Goal: Information Seeking & Learning: Learn about a topic

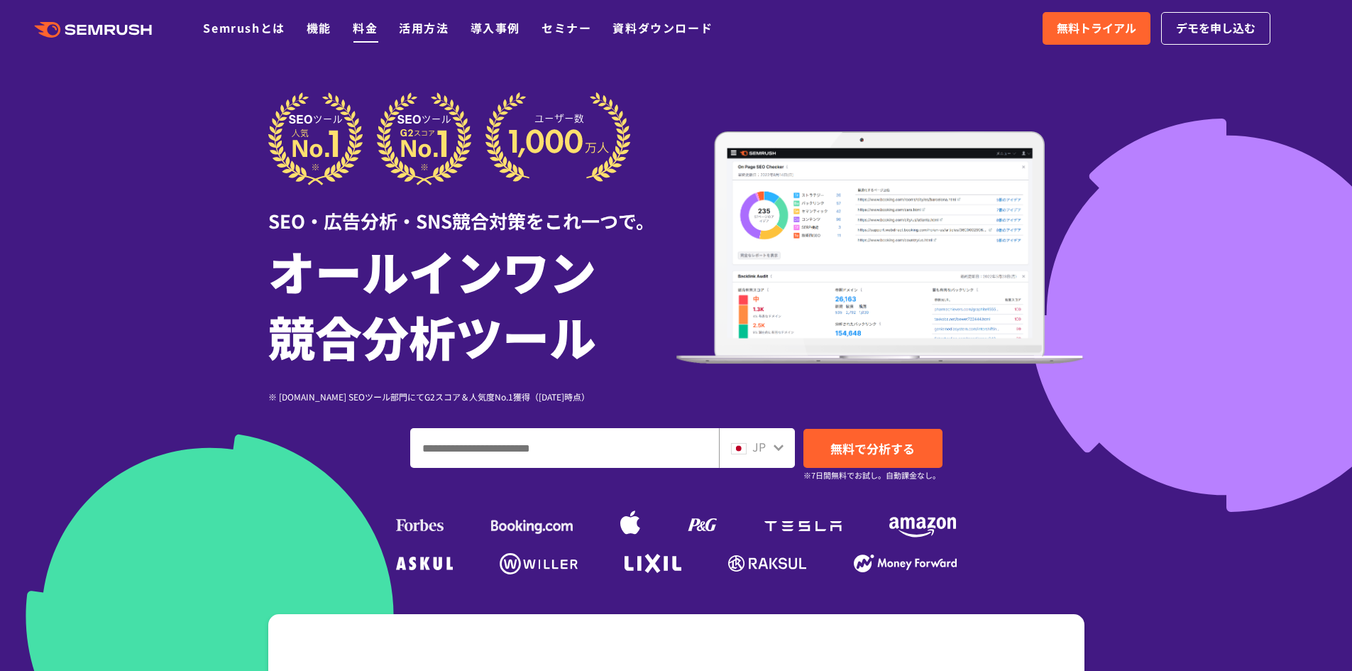
click at [356, 27] on link "料金" at bounding box center [365, 27] width 25 height 17
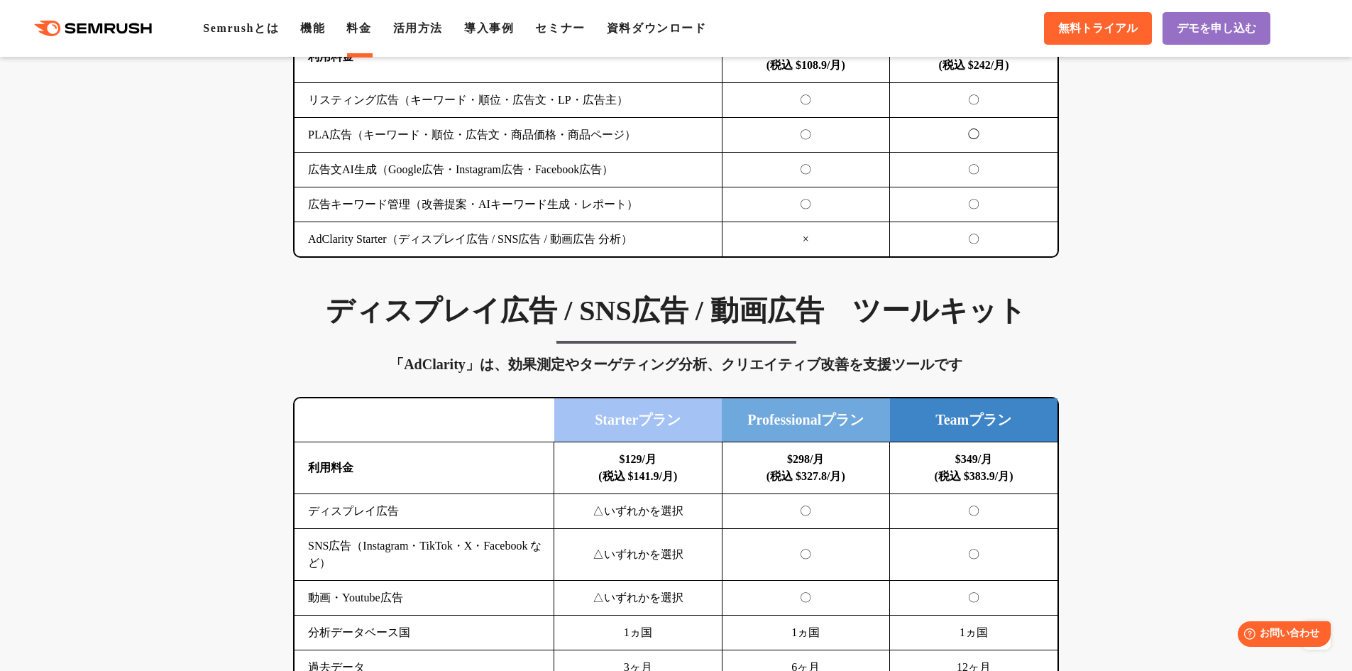
scroll to position [1703, 0]
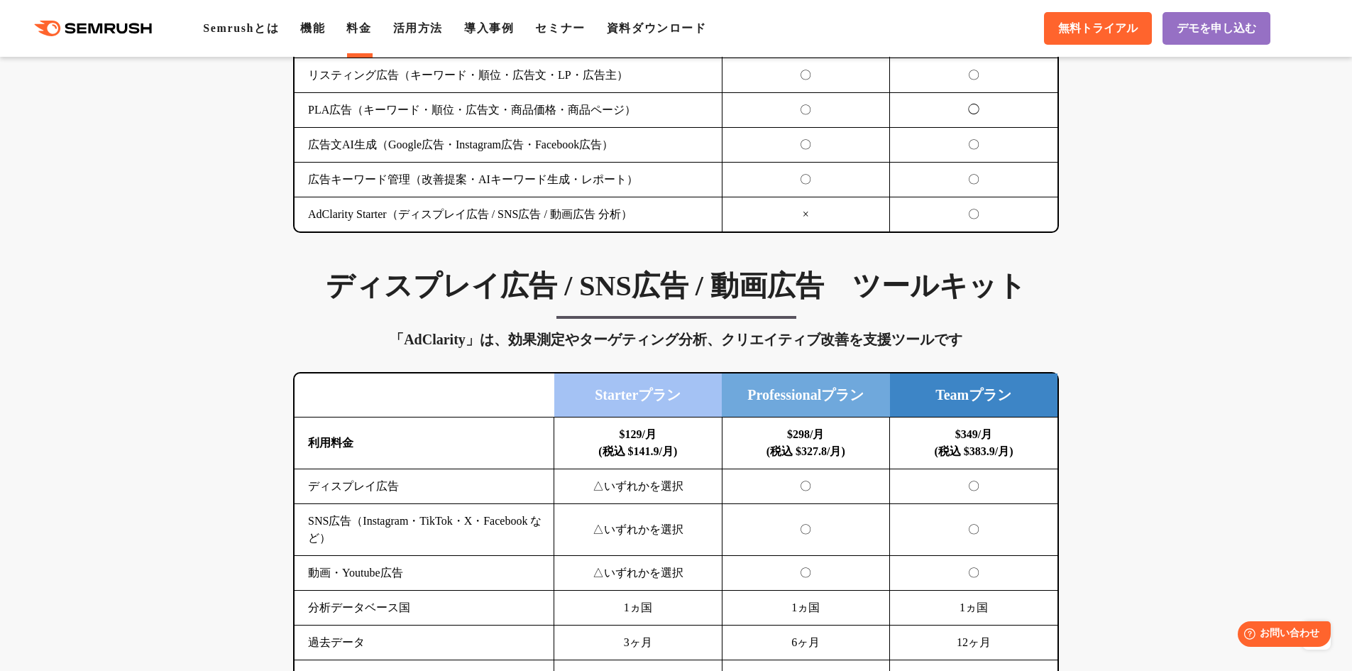
drag, startPoint x: 417, startPoint y: 356, endPoint x: 450, endPoint y: 326, distance: 44.7
click at [417, 355] on div "ディスプレイ広告 / SNS広告 / 動画広告　ツールキット 「AdClarity」は、効果測定やターゲティング分析、クリエイティブ改善を支援ツールです 横に…" at bounding box center [676, 481] width 794 height 427
drag, startPoint x: 450, startPoint y: 326, endPoint x: 592, endPoint y: 328, distance: 141.9
click at [546, 333] on div "ディスプレイ広告 / SNS広告 / 動画広告　ツールキット 「AdClarity」は、効果測定やターゲティング分析、クリエイティブ改善を支援ツールです 横に…" at bounding box center [676, 481] width 794 height 427
click at [615, 329] on div "「AdClarity」は、効果測定やターゲティング分析、クリエイティブ改善を支援ツールです" at bounding box center [676, 339] width 766 height 23
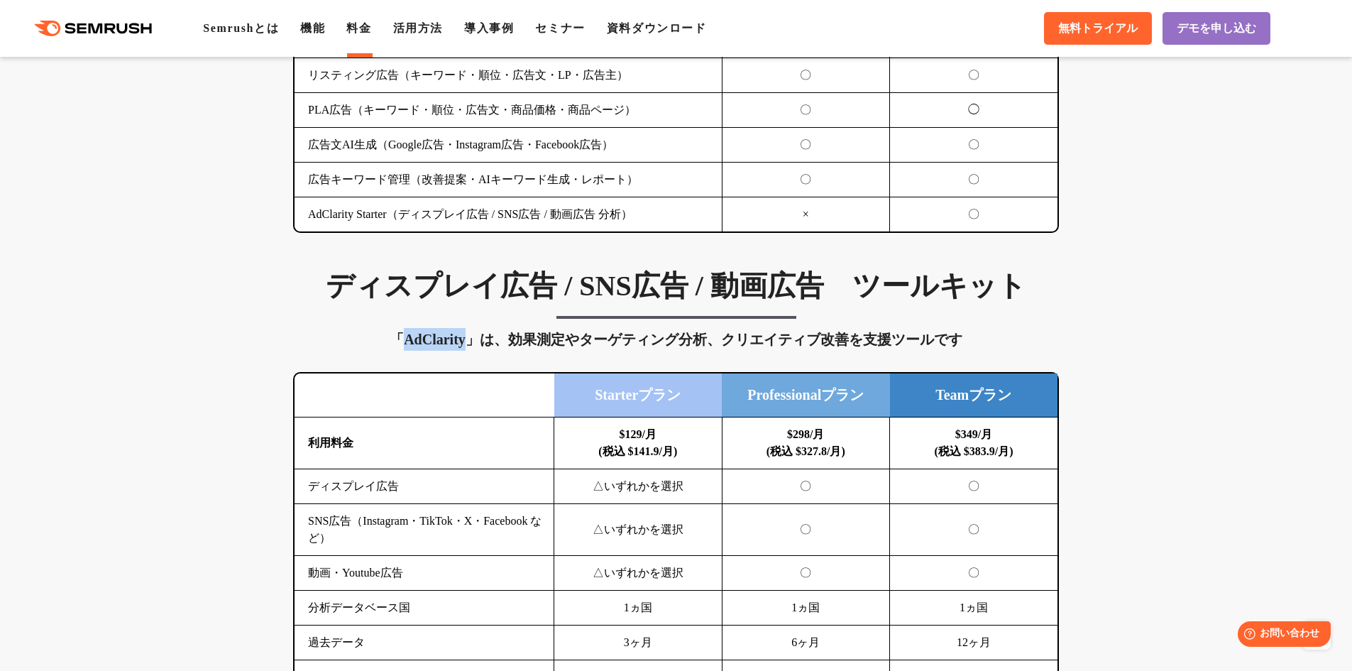
drag, startPoint x: 398, startPoint y: 343, endPoint x: 465, endPoint y: 343, distance: 66.7
click at [465, 343] on div "「AdClarity」は、効果測定やターゲティング分析、クリエイティブ改善を支援ツールです" at bounding box center [676, 339] width 766 height 23
click at [475, 343] on div "「AdClarity」は、効果測定やターゲティング分析、クリエイティブ改善を支援ツールです" at bounding box center [676, 339] width 766 height 23
drag, startPoint x: 404, startPoint y: 346, endPoint x: 554, endPoint y: 331, distance: 151.2
click at [442, 344] on div "「AdClarity」は、効果測定やターゲティング分析、クリエイティブ改善を支援ツールです" at bounding box center [676, 339] width 766 height 23
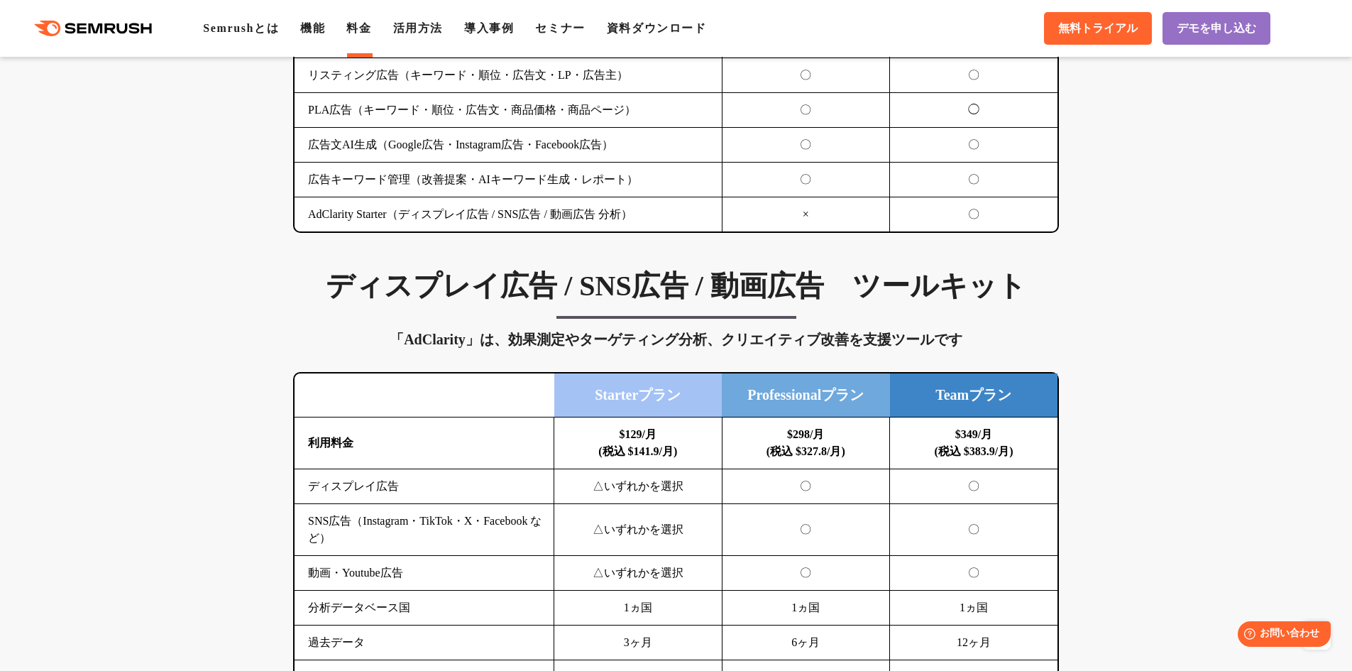
click at [557, 331] on div "「AdClarity」は、効果測定やターゲティング分析、クリエイティブ改善を支援ツールです" at bounding box center [676, 339] width 766 height 23
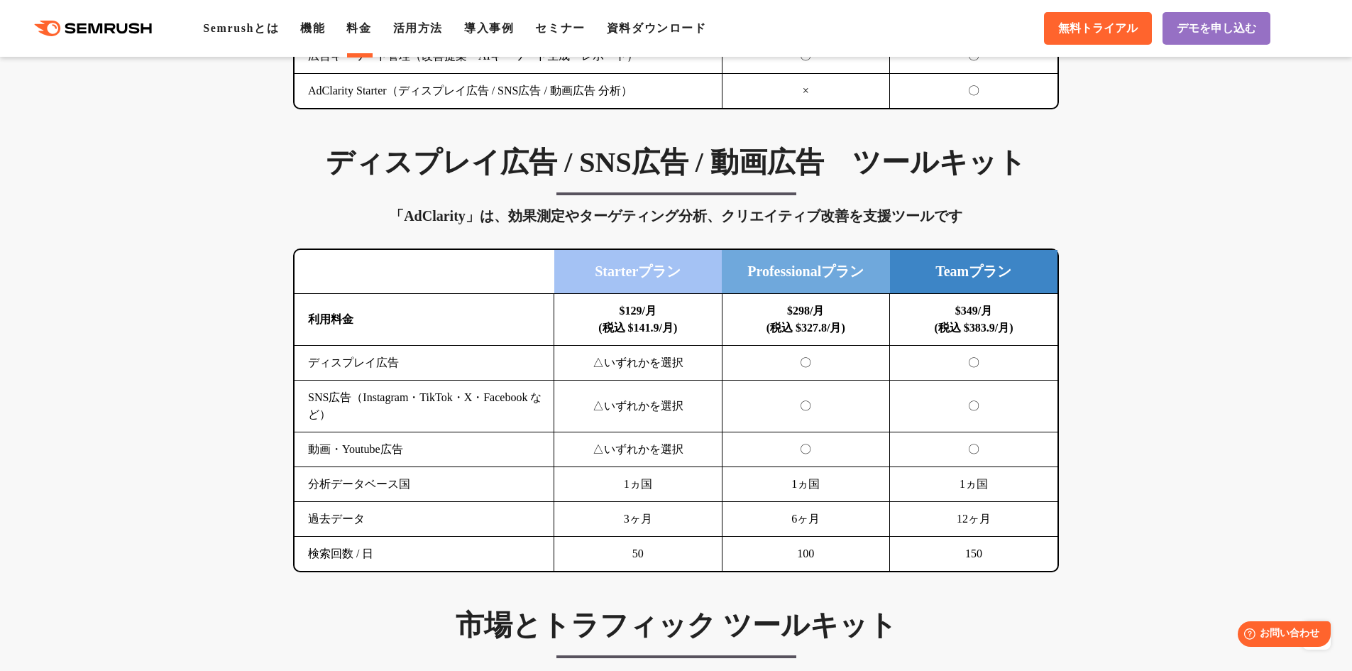
scroll to position [1845, 0]
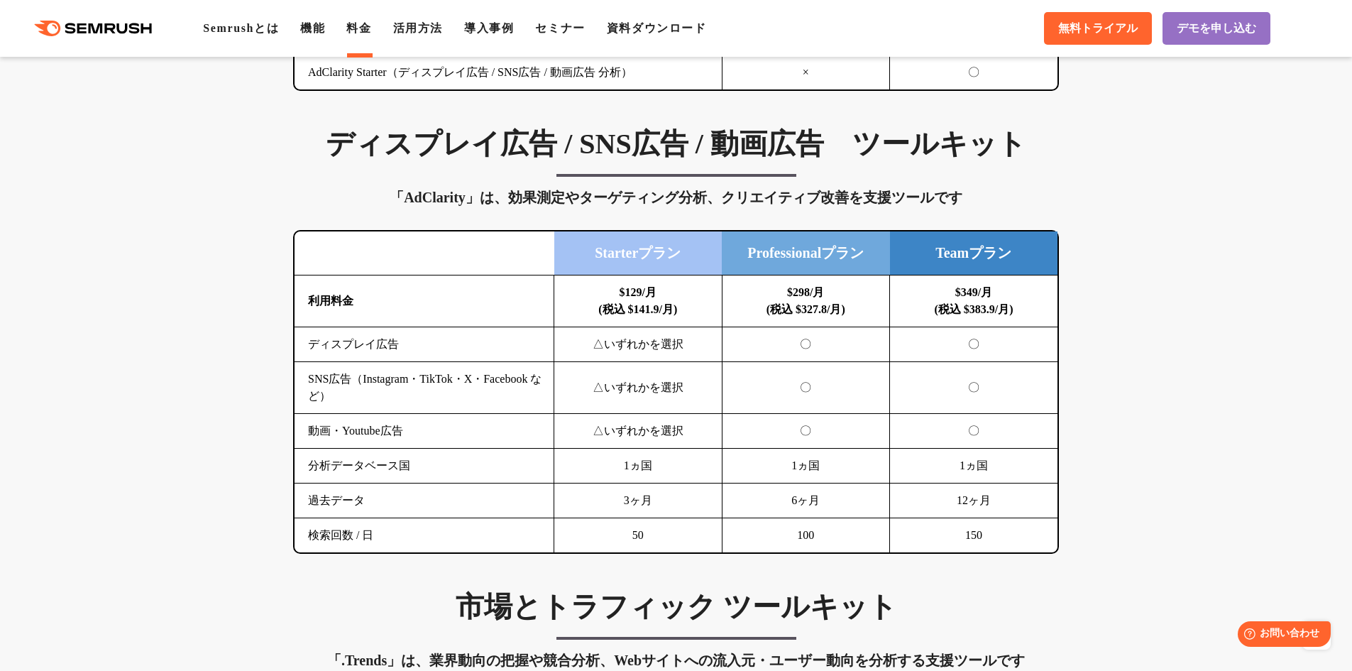
drag, startPoint x: 523, startPoint y: 340, endPoint x: 448, endPoint y: 358, distance: 76.8
click at [524, 342] on td "ディスプレイ広告" at bounding box center [424, 344] width 260 height 35
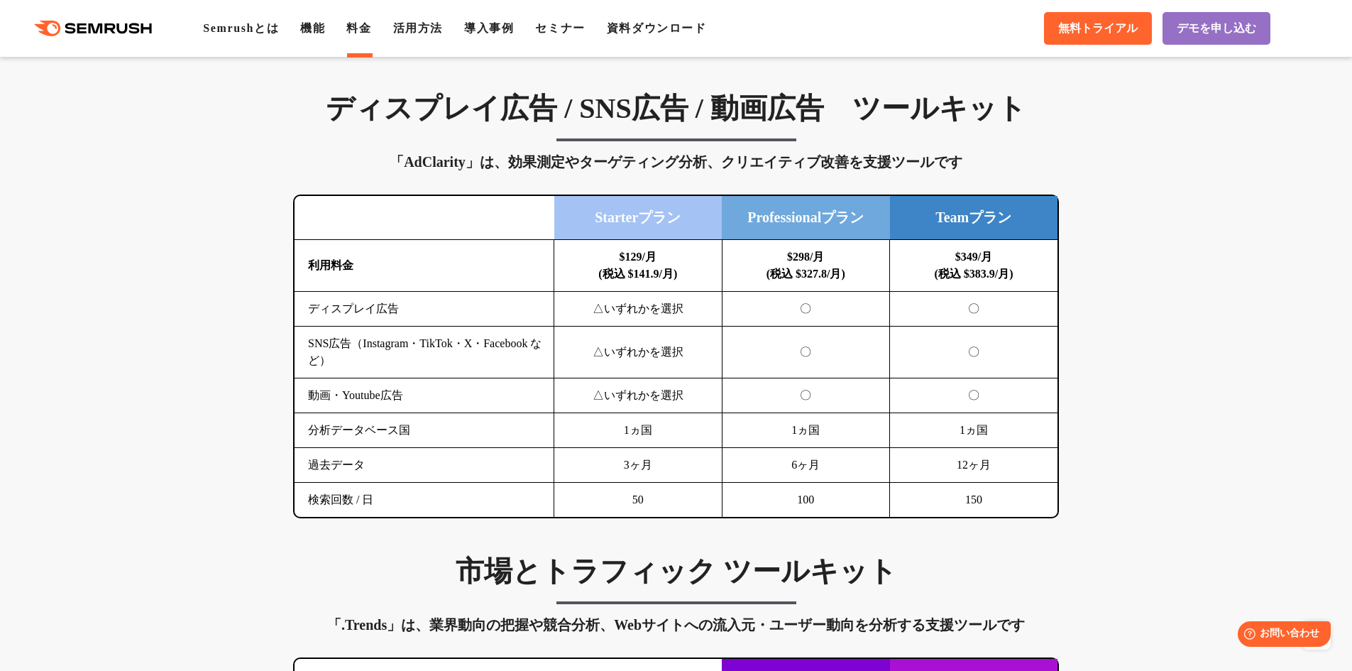
scroll to position [1916, 0]
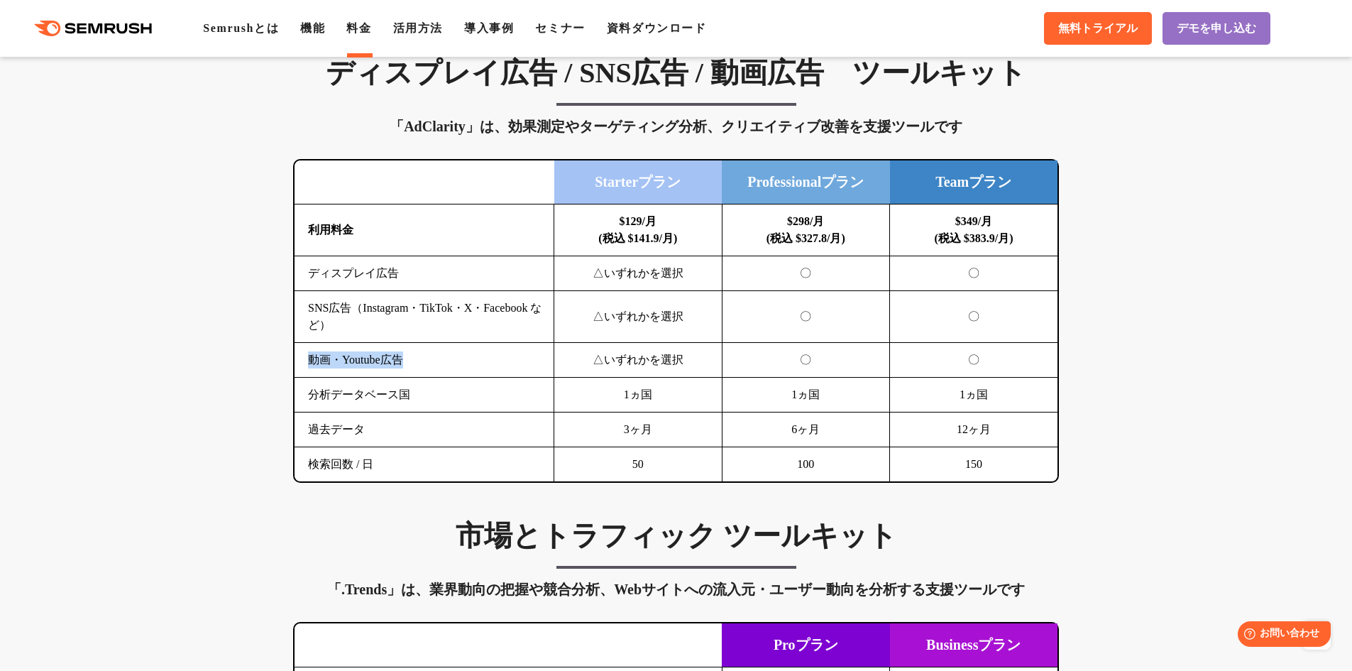
drag, startPoint x: 314, startPoint y: 360, endPoint x: 452, endPoint y: 363, distance: 138.4
click at [420, 365] on td "動画・Youtube広告" at bounding box center [424, 360] width 260 height 35
click at [547, 360] on td "動画・Youtube広告" at bounding box center [424, 360] width 260 height 35
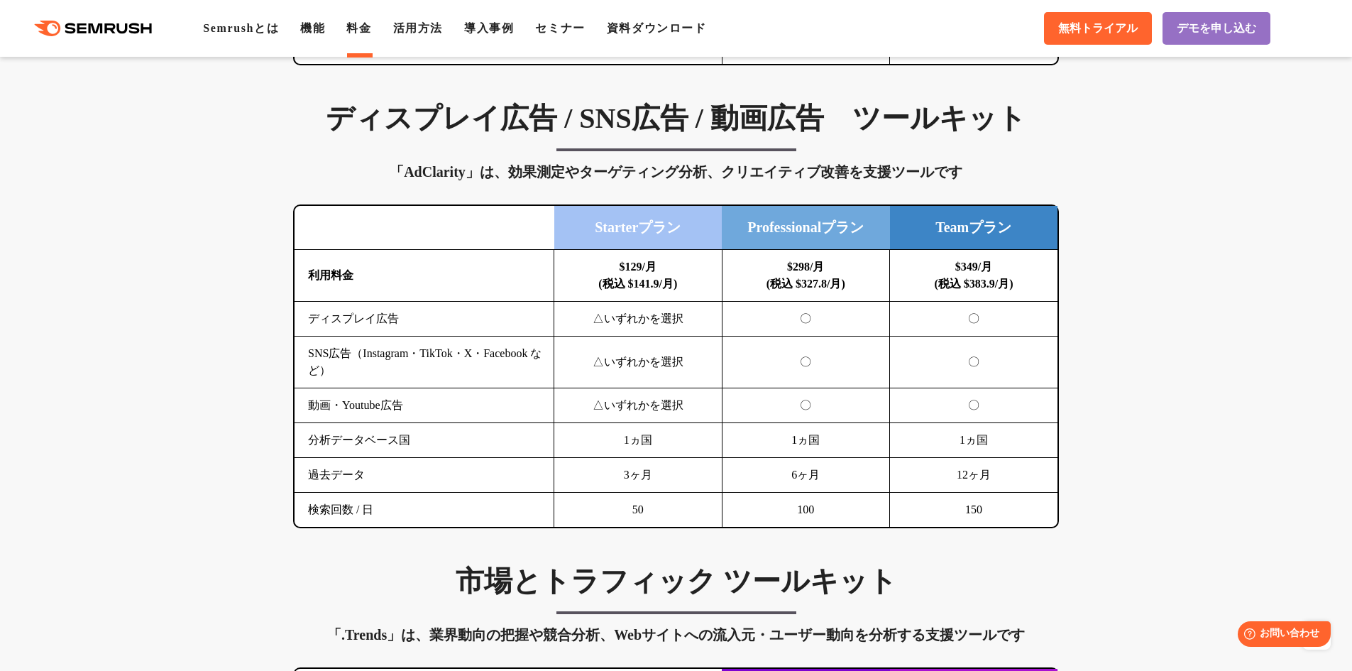
scroll to position [1845, 0]
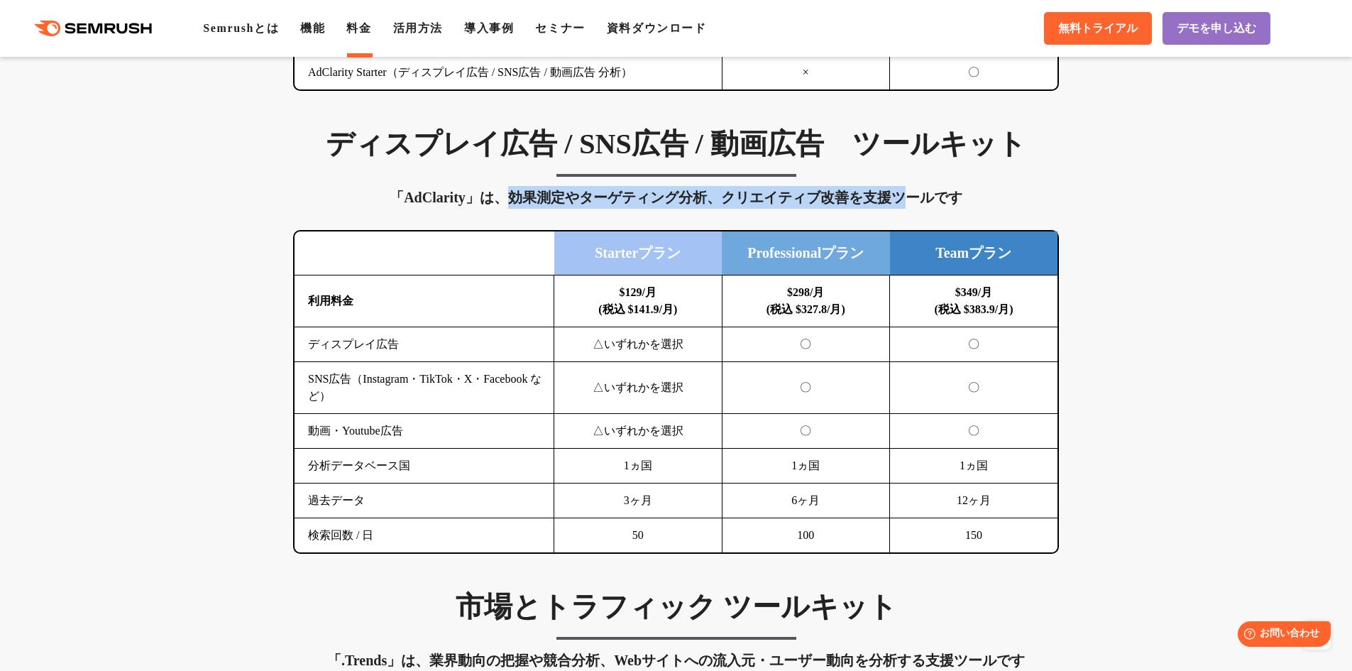
drag, startPoint x: 514, startPoint y: 203, endPoint x: 902, endPoint y: 198, distance: 387.5
click at [902, 198] on div "「AdClarity」は、効果測定やターゲティング分析、クリエイティブ改善を支援ツールです" at bounding box center [676, 197] width 766 height 23
click at [890, 202] on div "「AdClarity」は、効果測定やターゲティング分析、クリエイティブ改善を支援ツールです" at bounding box center [676, 197] width 766 height 23
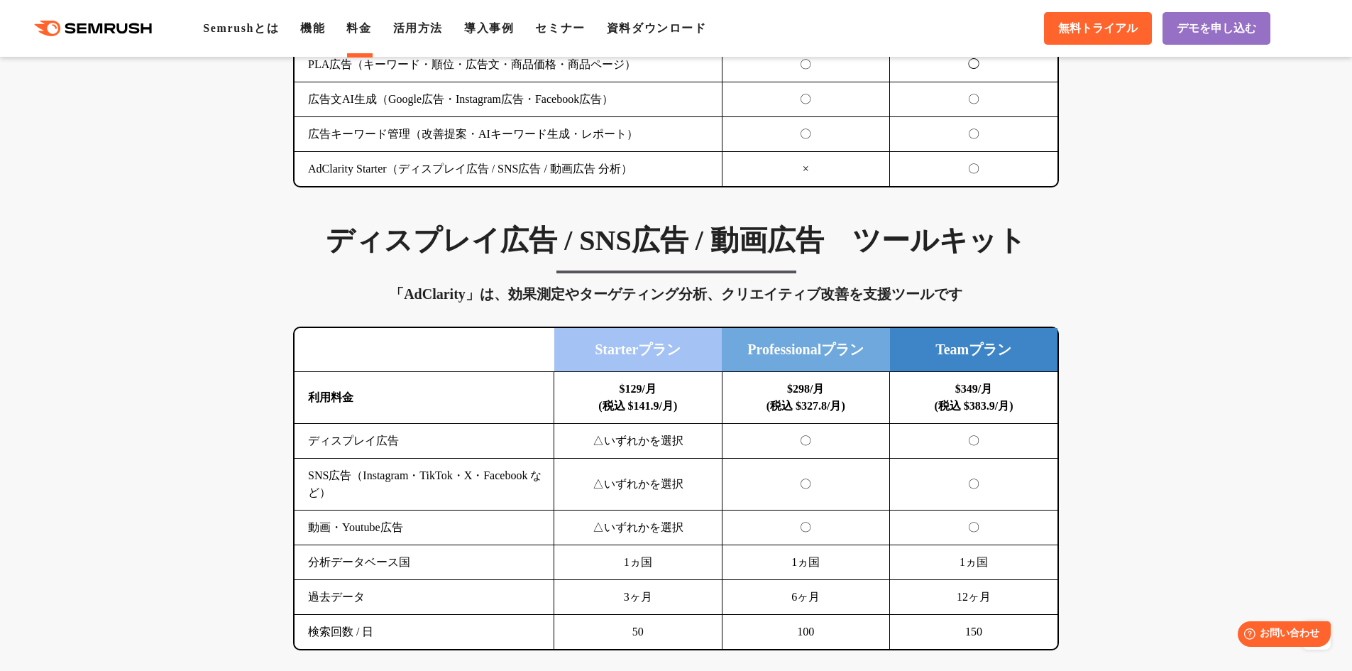
scroll to position [1774, 0]
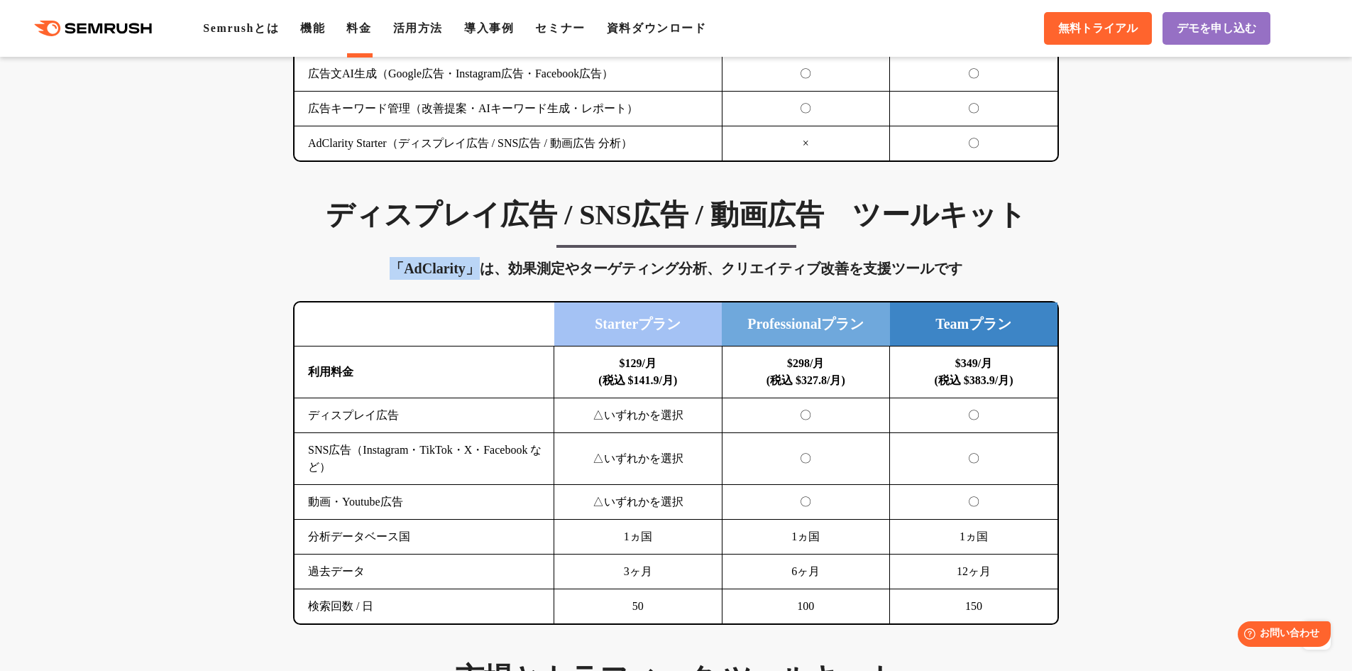
drag, startPoint x: 395, startPoint y: 270, endPoint x: 478, endPoint y: 269, distance: 83.0
click at [478, 269] on div "「AdClarity」は、効果測定やターゲティング分析、クリエイティブ改善を支援ツールです" at bounding box center [676, 268] width 766 height 23
click at [504, 279] on div "「AdClarity」は、効果測定やターゲティング分析、クリエイティブ改善を支援ツールです" at bounding box center [676, 268] width 766 height 23
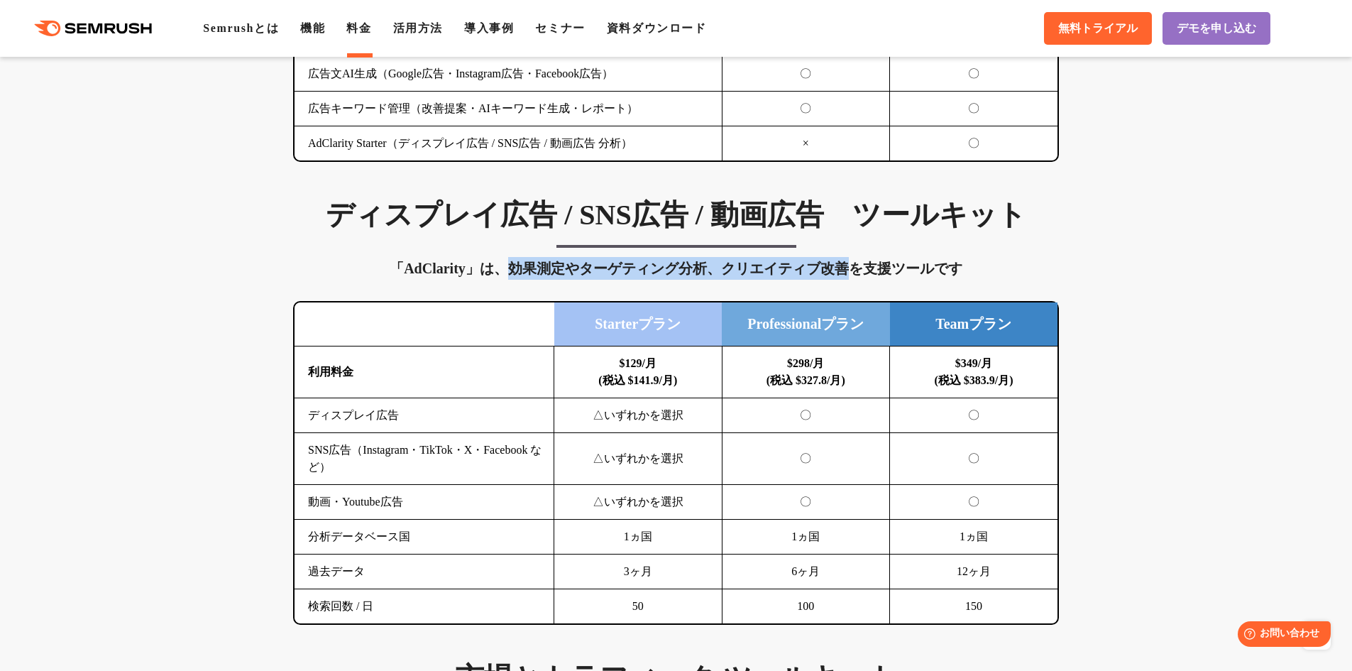
drag, startPoint x: 511, startPoint y: 268, endPoint x: 847, endPoint y: 269, distance: 336.4
click at [847, 269] on div "「AdClarity」は、効果測定やターゲティング分析、クリエイティブ改善を支援ツールです" at bounding box center [676, 268] width 766 height 23
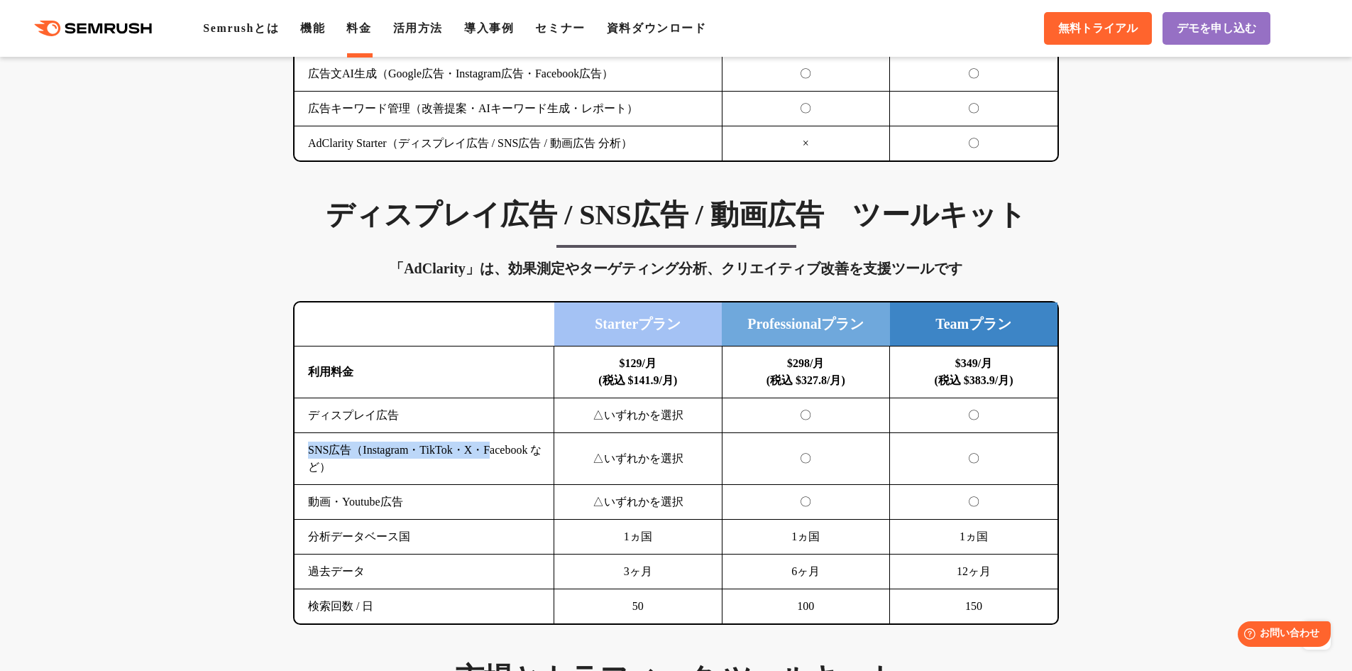
drag, startPoint x: 311, startPoint y: 452, endPoint x: 497, endPoint y: 463, distance: 187.0
click at [497, 455] on td "SNS広告（Instagram・TikTok・X・Facebook など）" at bounding box center [424, 459] width 260 height 52
click at [497, 464] on td "SNS広告（Instagram・TikTok・X・Facebook など）" at bounding box center [424, 459] width 260 height 52
drag, startPoint x: 353, startPoint y: 453, endPoint x: 551, endPoint y: 451, distance: 198.7
click at [551, 451] on td "SNS広告（Instagram・TikTok・X・Facebook など）" at bounding box center [424, 459] width 260 height 52
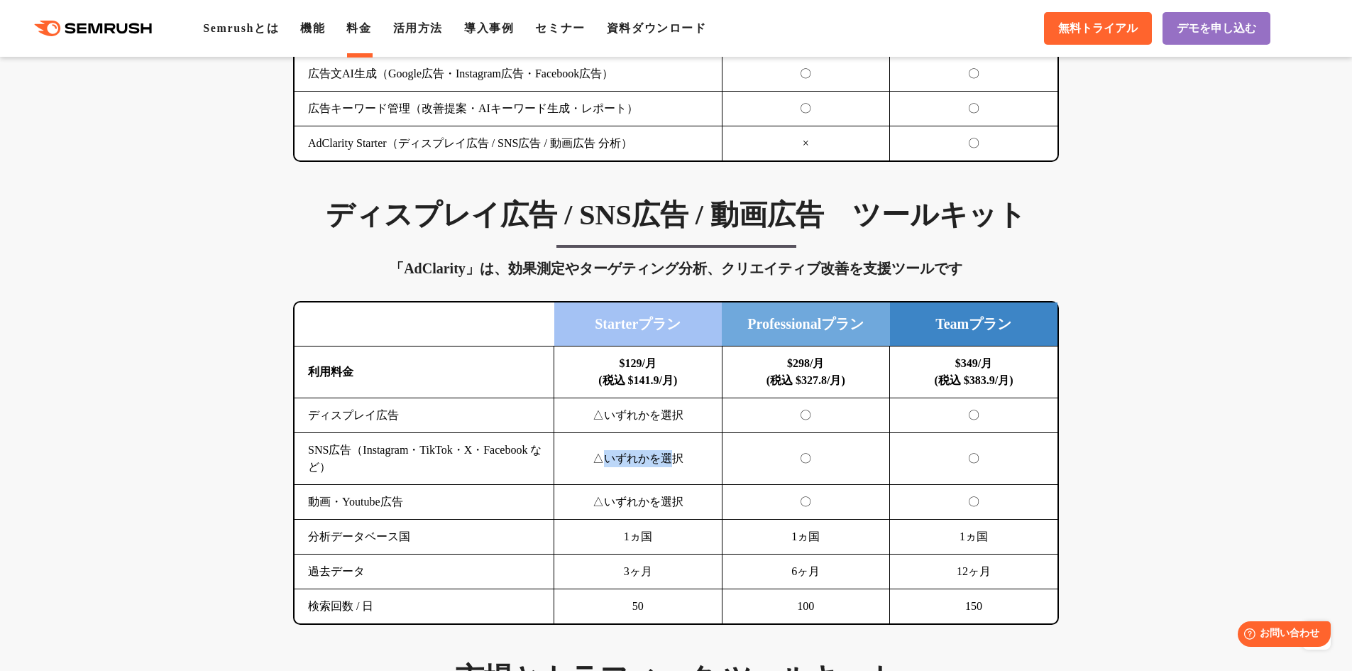
drag, startPoint x: 599, startPoint y: 456, endPoint x: 673, endPoint y: 456, distance: 73.8
click at [673, 456] on td "△いずれかを選択" at bounding box center [638, 459] width 168 height 52
click at [676, 458] on td "△いずれかを選択" at bounding box center [638, 459] width 168 height 52
click at [595, 493] on td "△いずれかを選択" at bounding box center [638, 502] width 168 height 35
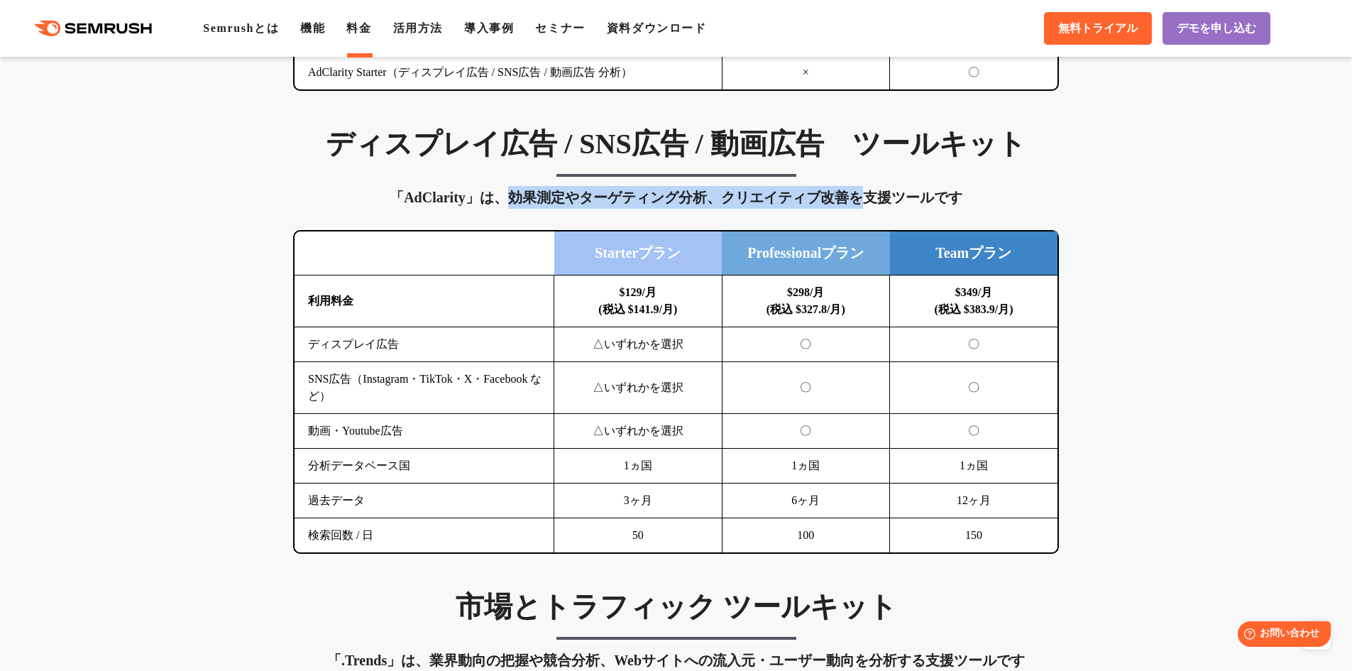
drag, startPoint x: 511, startPoint y: 198, endPoint x: 869, endPoint y: 206, distance: 357.7
click at [869, 206] on div "「AdClarity」は、効果測定やターゲティング分析、クリエイティブ改善を支援ツールです" at bounding box center [676, 197] width 766 height 23
click at [624, 202] on div "「AdClarity」は、効果測定やターゲティング分析、クリエイティブ改善を支援ツールです" at bounding box center [676, 197] width 766 height 23
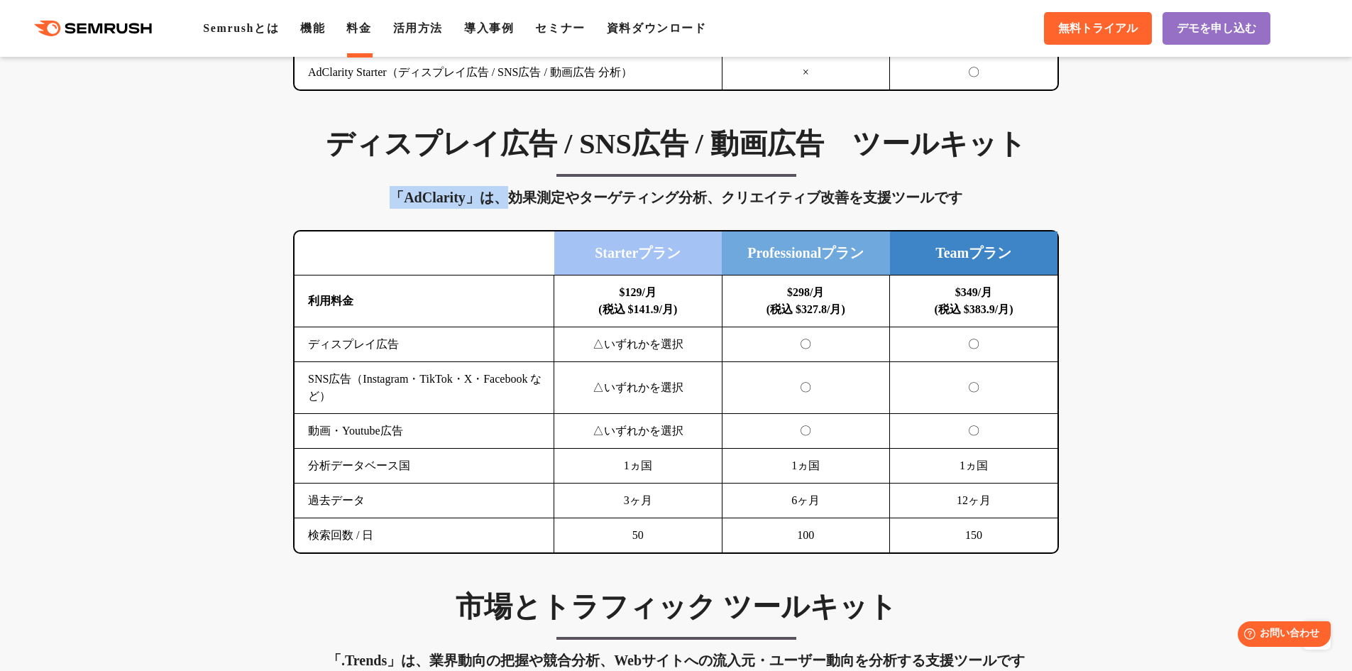
drag, startPoint x: 395, startPoint y: 199, endPoint x: 518, endPoint y: 197, distance: 122.8
click at [507, 195] on div "「AdClarity」は、効果測定やターゲティング分析、クリエイティブ改善を支援ツールです" at bounding box center [676, 197] width 766 height 23
click at [518, 197] on div "「AdClarity」は、効果測定やターゲティング分析、クリエイティブ改善を支援ツールです" at bounding box center [676, 197] width 766 height 23
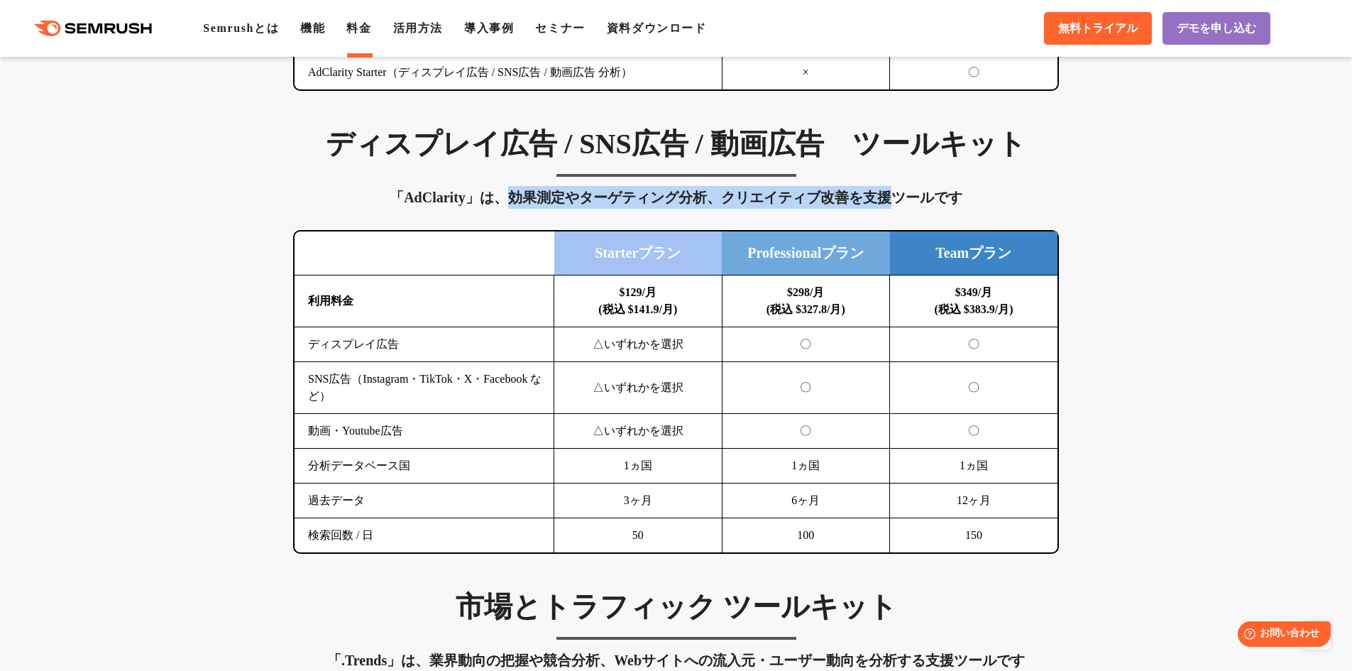
drag, startPoint x: 505, startPoint y: 197, endPoint x: 891, endPoint y: 201, distance: 385.3
click at [890, 200] on div "「AdClarity」は、効果測定やターゲティング分析、クリエイティブ改善を支援ツールです" at bounding box center [676, 197] width 766 height 23
click at [891, 202] on div "「AdClarity」は、効果測定やターゲティング分析、クリエイティブ改善を支援ツールです" at bounding box center [676, 197] width 766 height 23
drag, startPoint x: 306, startPoint y: 375, endPoint x: 403, endPoint y: 392, distance: 98.7
click at [387, 390] on td "SNS広告（Instagram・TikTok・X・Facebook など）" at bounding box center [424, 388] width 260 height 52
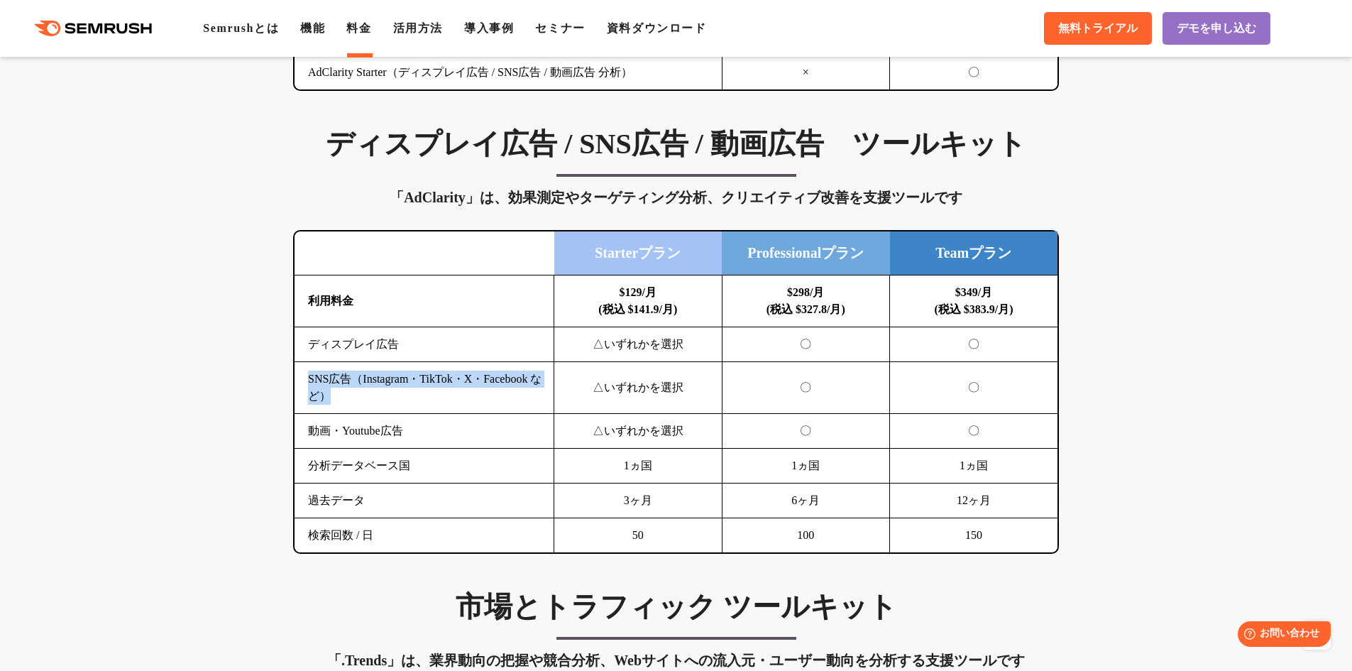
click at [404, 392] on td "SNS広告（Instagram・TikTok・X・Facebook など）" at bounding box center [424, 388] width 260 height 52
click at [353, 387] on td "SNS広告（Instagram・TikTok・X・Facebook など）" at bounding box center [424, 388] width 260 height 52
drag, startPoint x: 585, startPoint y: 392, endPoint x: 675, endPoint y: 383, distance: 89.8
click at [675, 383] on td "△いずれかを選択" at bounding box center [638, 388] width 168 height 52
drag, startPoint x: 350, startPoint y: 382, endPoint x: 343, endPoint y: 394, distance: 14.0
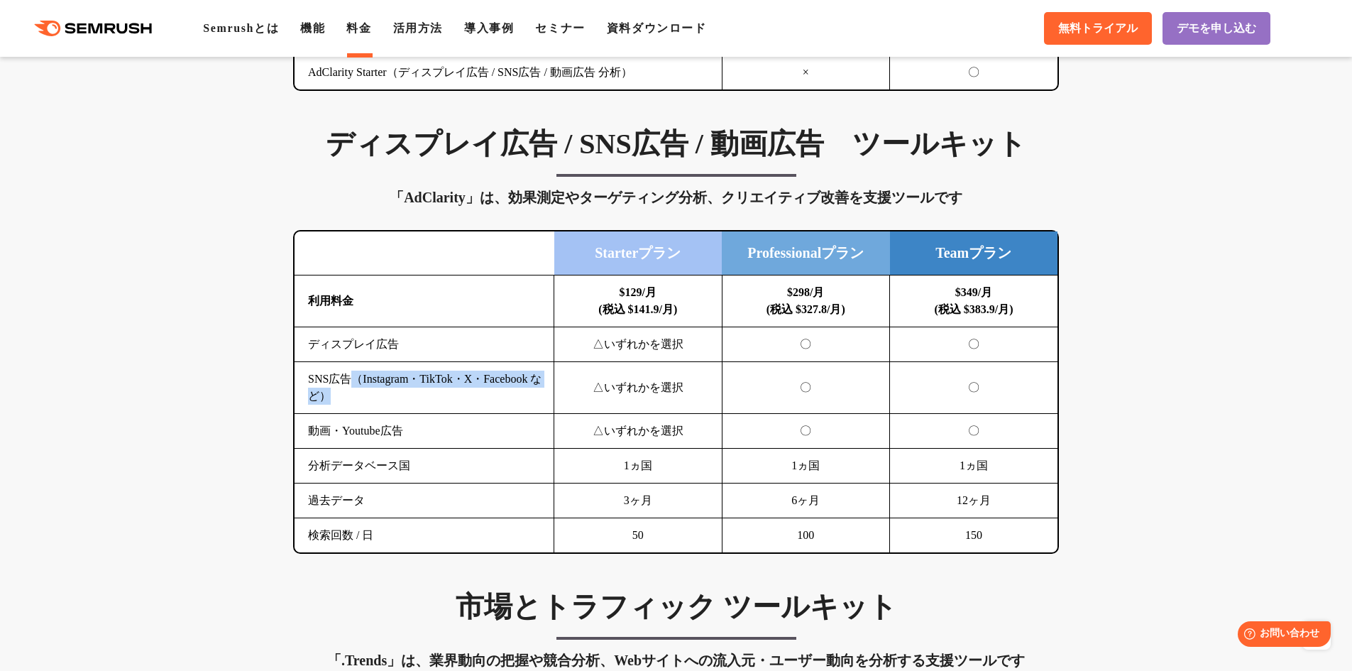
click at [341, 395] on td "SNS広告（Instagram・TikTok・X・Facebook など）" at bounding box center [424, 388] width 260 height 52
click at [363, 385] on td "SNS広告（Instagram・TikTok・X・Facebook など）" at bounding box center [424, 388] width 260 height 52
drag, startPoint x: 356, startPoint y: 379, endPoint x: 368, endPoint y: 393, distance: 18.2
click at [368, 393] on td "SNS広告（Instagram・TikTok・X・Facebook など）" at bounding box center [424, 388] width 260 height 52
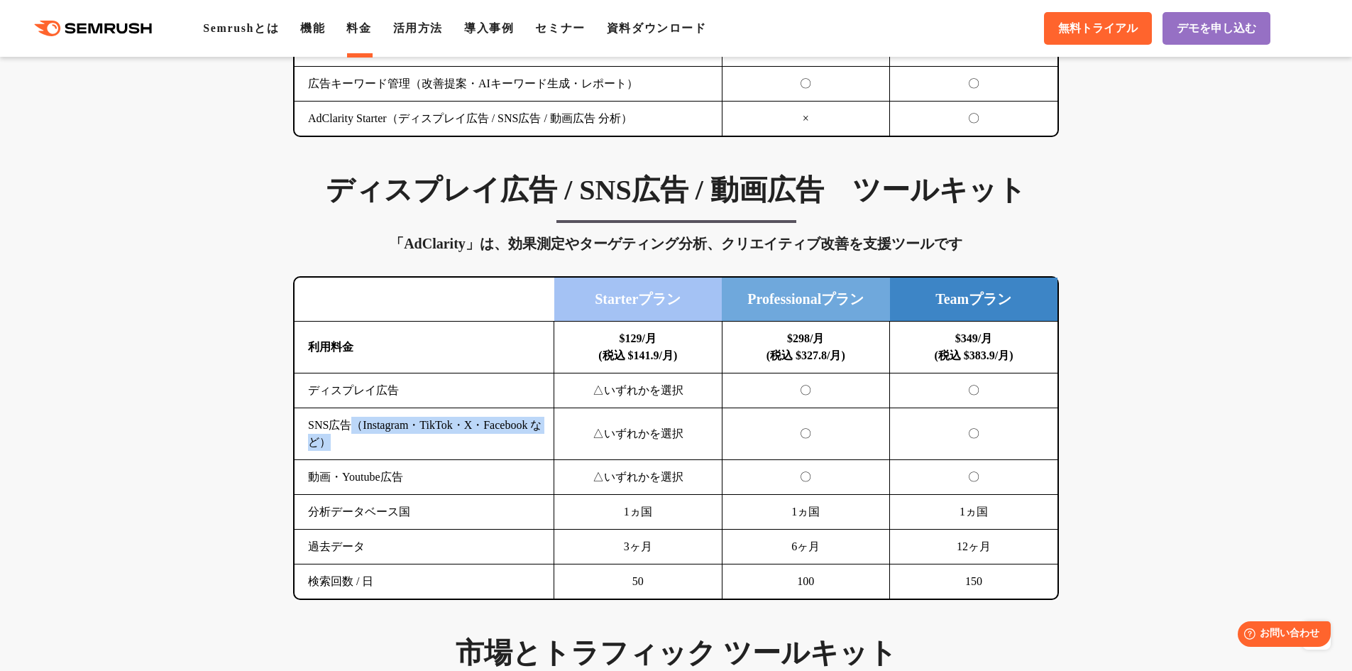
scroll to position [1774, 0]
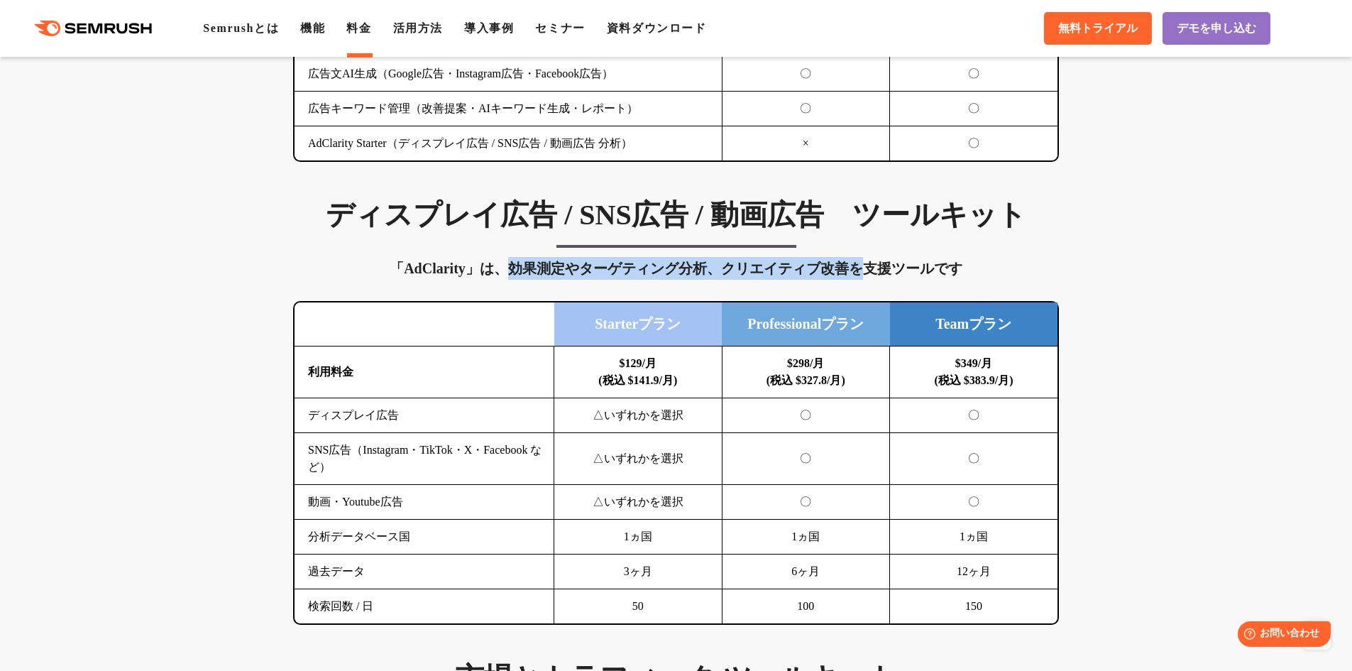
drag, startPoint x: 513, startPoint y: 272, endPoint x: 860, endPoint y: 273, distance: 347.0
click at [857, 272] on div "「AdClarity」は、効果測定やターゲティング分析、クリエイティブ改善を支援ツールです" at bounding box center [676, 268] width 766 height 23
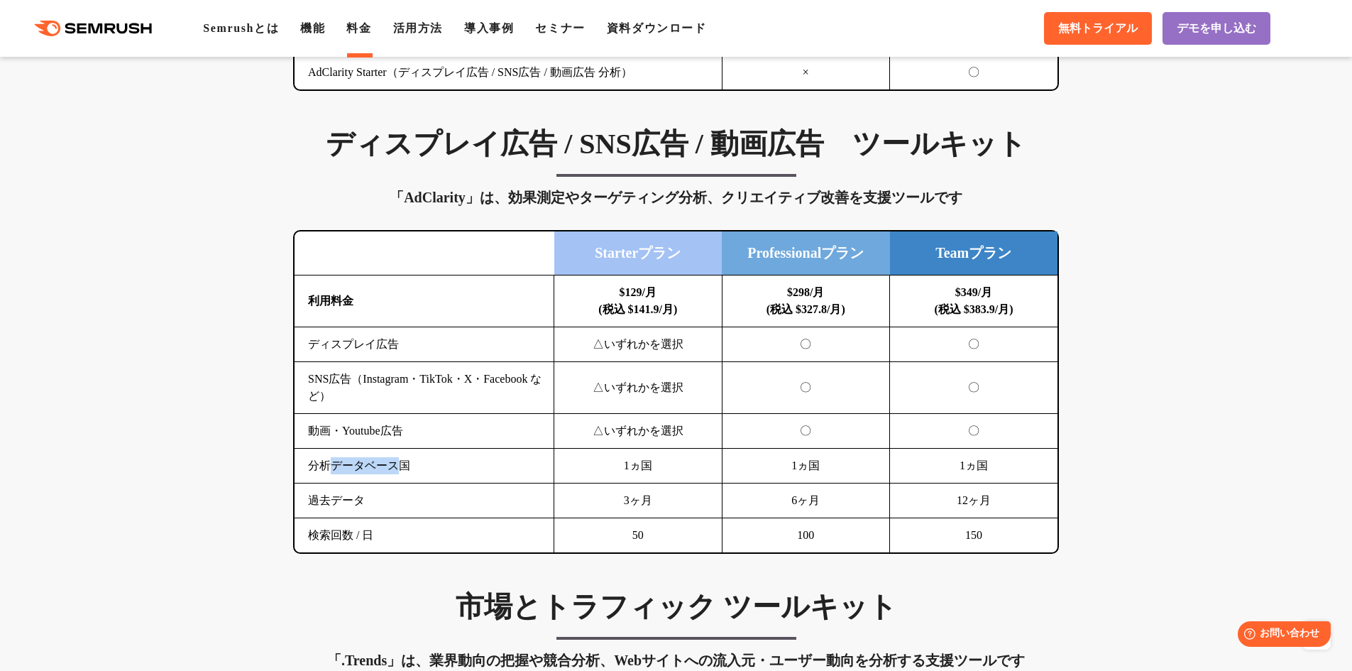
drag, startPoint x: 332, startPoint y: 468, endPoint x: 396, endPoint y: 467, distance: 63.9
click at [396, 467] on td "分析データベース国" at bounding box center [424, 465] width 260 height 35
click at [324, 468] on td "分析データベース国" at bounding box center [424, 465] width 260 height 35
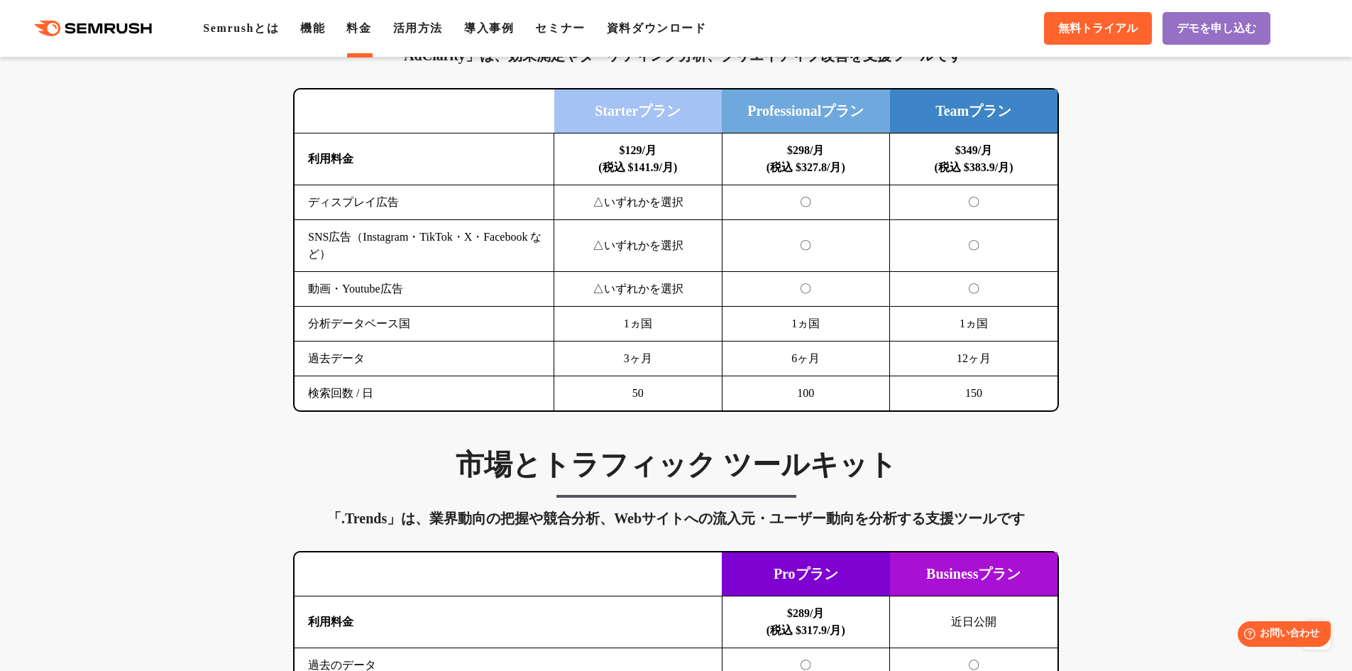
scroll to position [2058, 0]
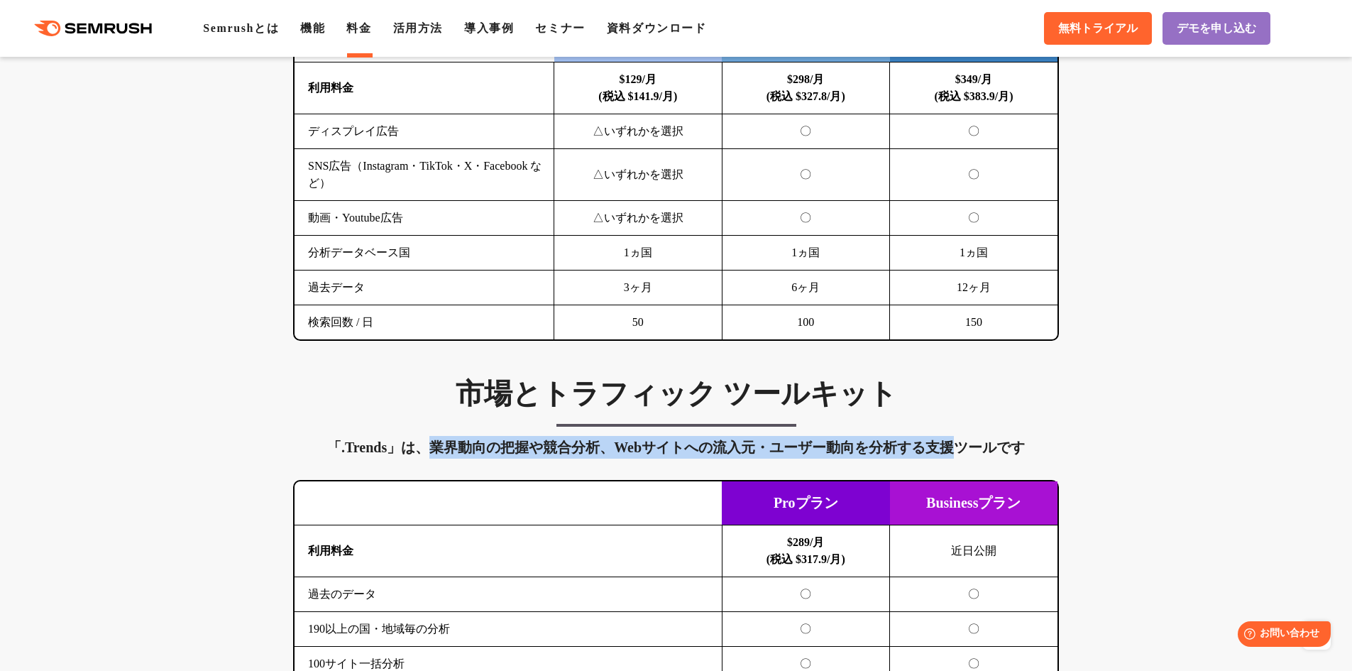
drag, startPoint x: 431, startPoint y: 445, endPoint x: 971, endPoint y: 447, distance: 540.0
click at [961, 447] on div "「.Trends」は、業界動向の把握や競合分析、Webサイトへの流入元・ユーザー動向を分析する支援ツールです" at bounding box center [676, 447] width 766 height 23
click at [436, 441] on div "「.Trends」は、業界動向の把握や競合分析、Webサイトへの流入元・ユーザー動向を分析する支援ツールです" at bounding box center [676, 447] width 766 height 23
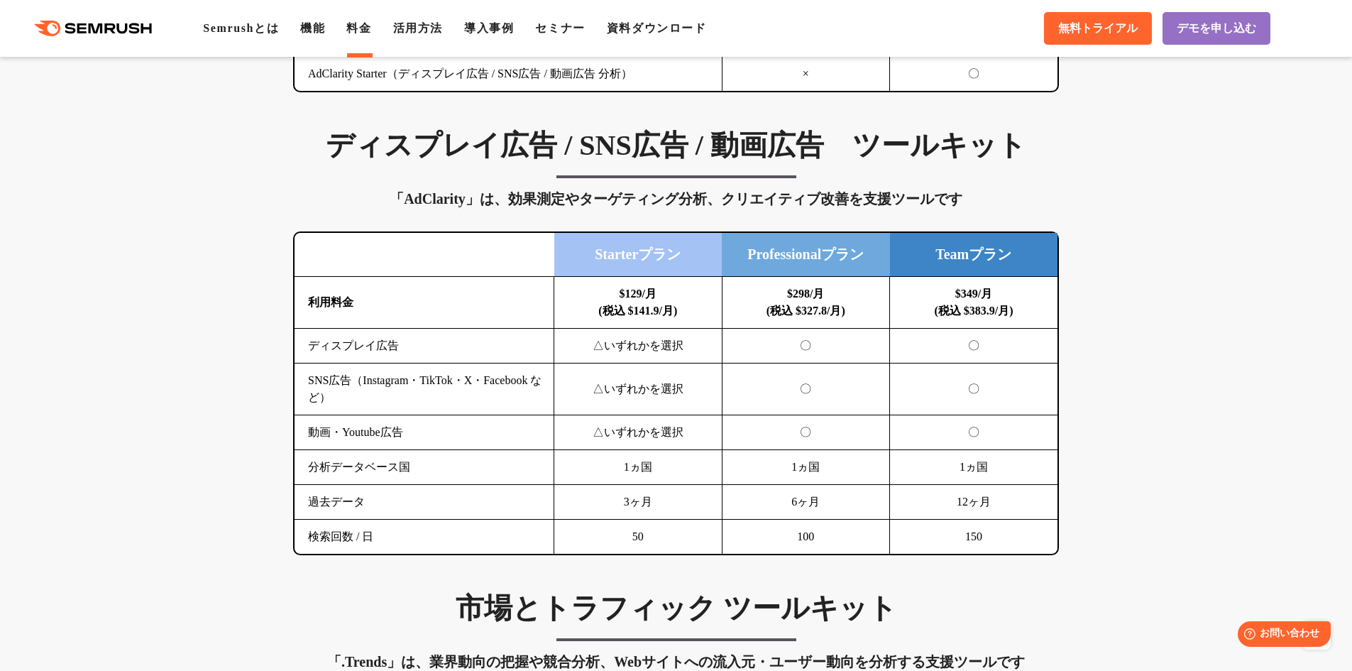
scroll to position [1845, 0]
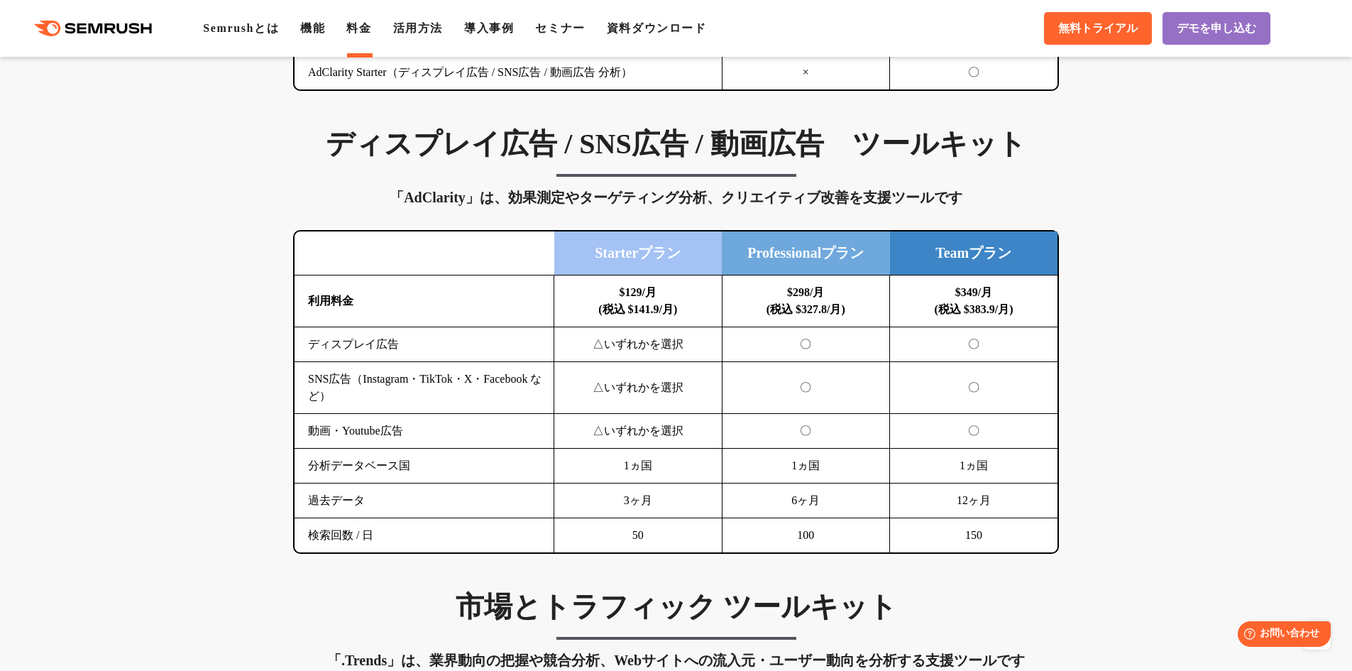
click at [513, 177] on div "ディスプレイ広告 / SNS広告 / 動画広告　ツールキット 「AdClarity」は、効果測定やターゲティング分析、クリエイティブ改善を支援ツールです 横に…" at bounding box center [676, 339] width 794 height 427
drag, startPoint x: 487, startPoint y: 194, endPoint x: 580, endPoint y: 202, distance: 93.3
click at [580, 202] on div "「AdClarity」は、効果測定やターゲティング分析、クリエイティブ改善を支援ツールです" at bounding box center [676, 197] width 766 height 23
click at [588, 204] on div "「AdClarity」は、効果測定やターゲティング分析、クリエイティブ改善を支援ツールです" at bounding box center [676, 197] width 766 height 23
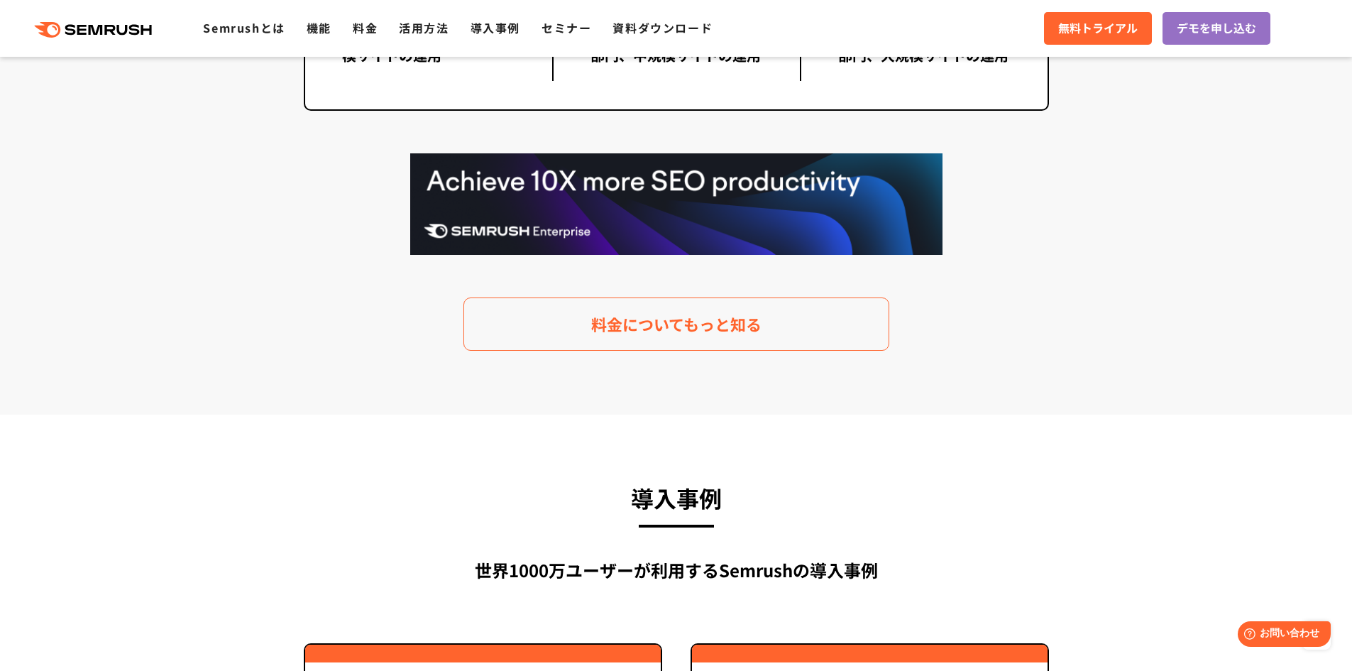
scroll to position [2767, 0]
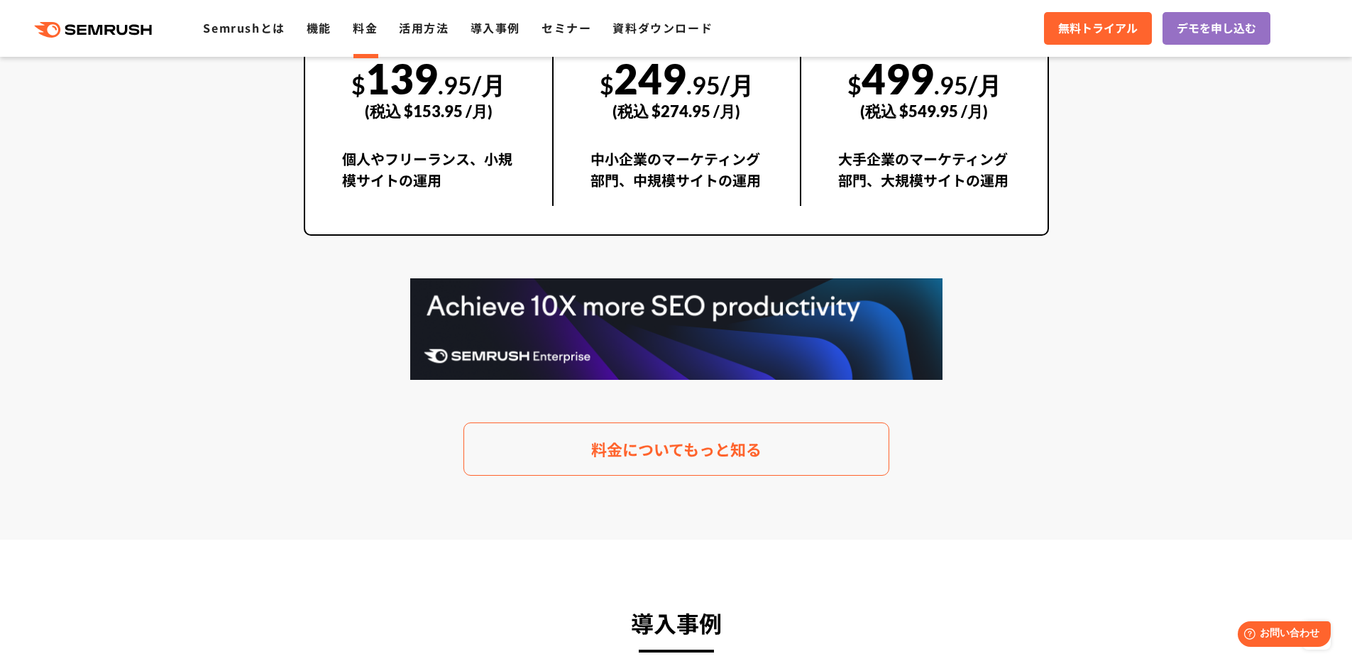
click at [365, 33] on link "料金" at bounding box center [365, 27] width 25 height 17
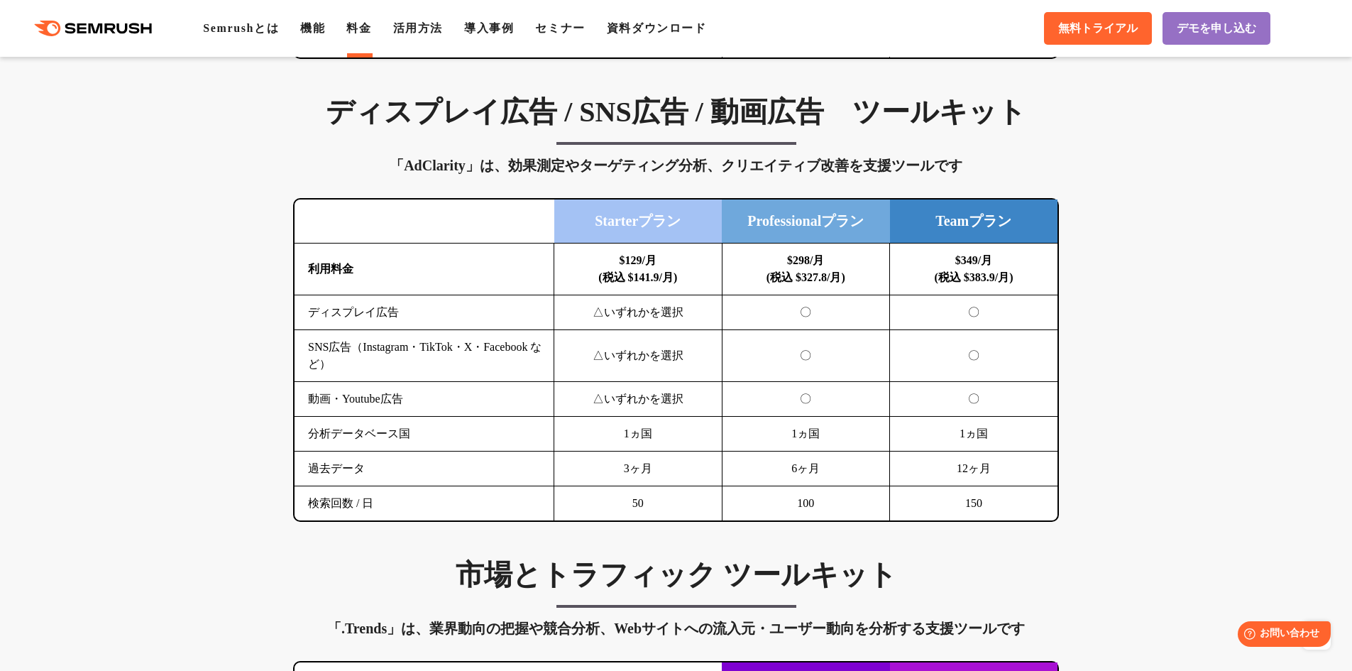
scroll to position [1845, 0]
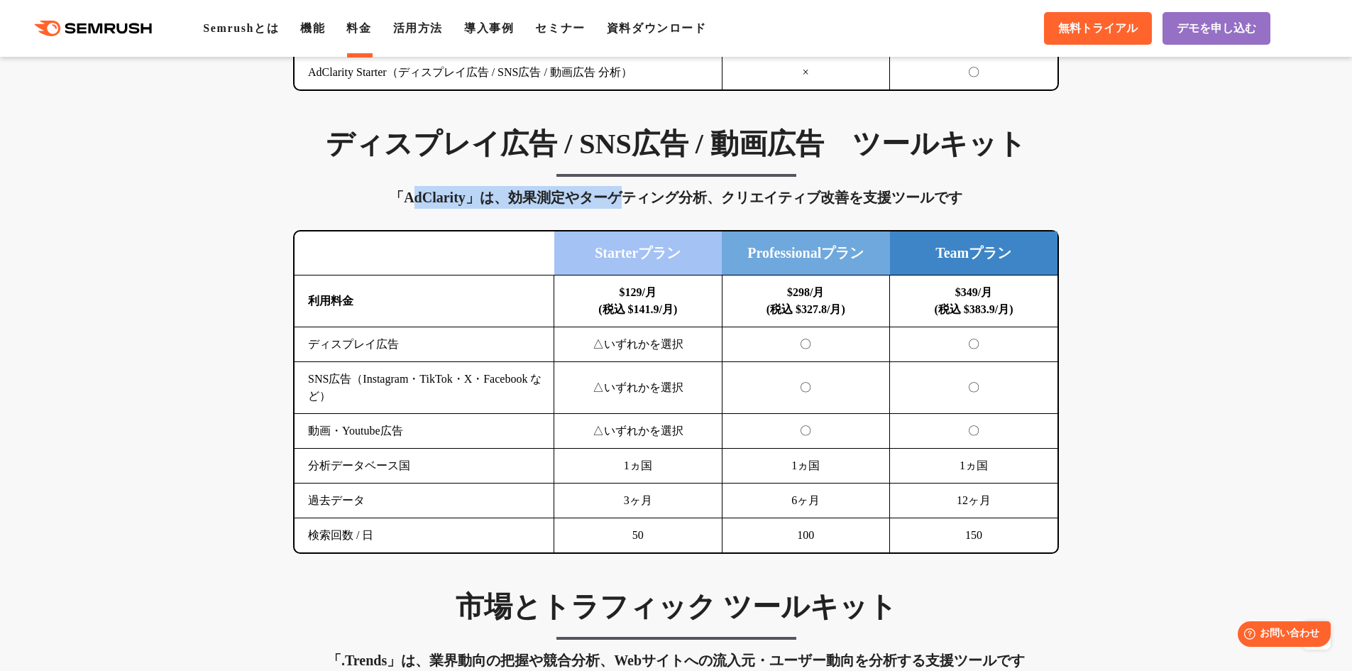
drag, startPoint x: 417, startPoint y: 198, endPoint x: 669, endPoint y: 199, distance: 252.6
click at [666, 199] on div "「AdClarity」は、効果測定やターゲティング分析、クリエイティブ改善を支援ツールです" at bounding box center [676, 197] width 766 height 23
click at [676, 201] on div "「AdClarity」は、効果測定やターゲティング分析、クリエイティブ改善を支援ツールです" at bounding box center [676, 197] width 766 height 23
drag, startPoint x: 404, startPoint y: 197, endPoint x: 473, endPoint y: 201, distance: 68.3
click at [473, 201] on div "「AdClarity」は、効果測定やターゲティング分析、クリエイティブ改善を支援ツールです" at bounding box center [676, 197] width 766 height 23
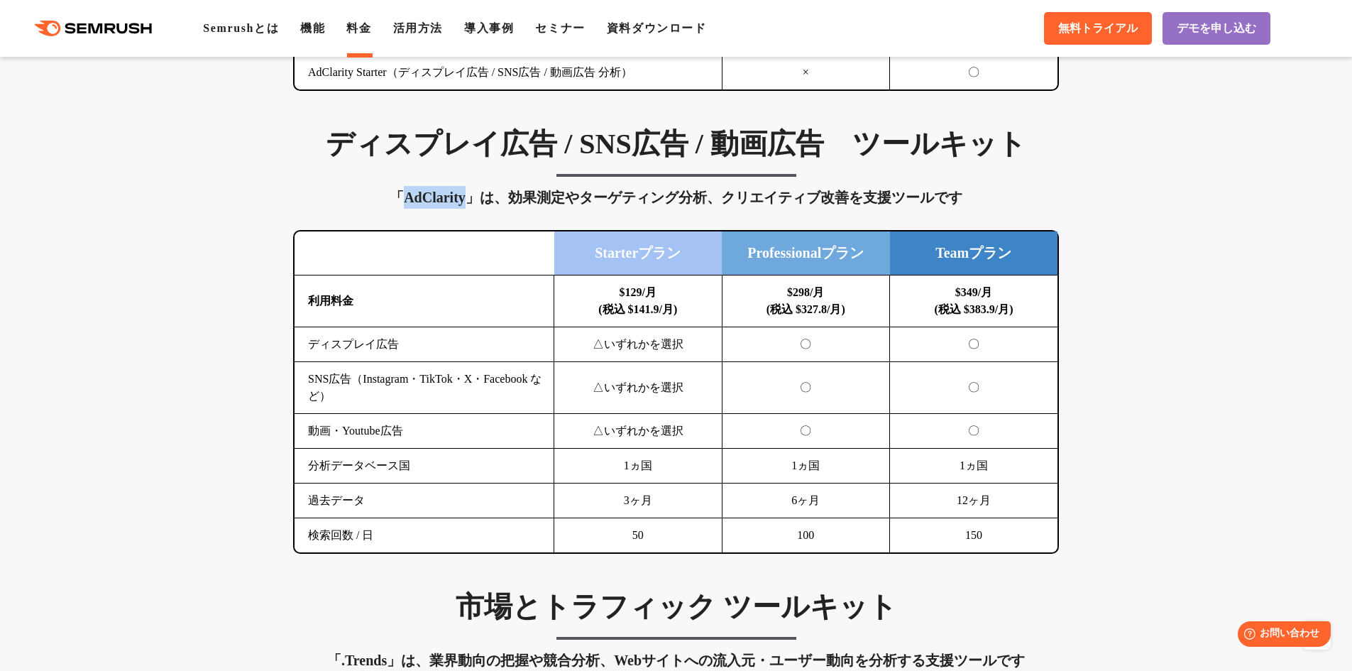
copy div "AdClarity"
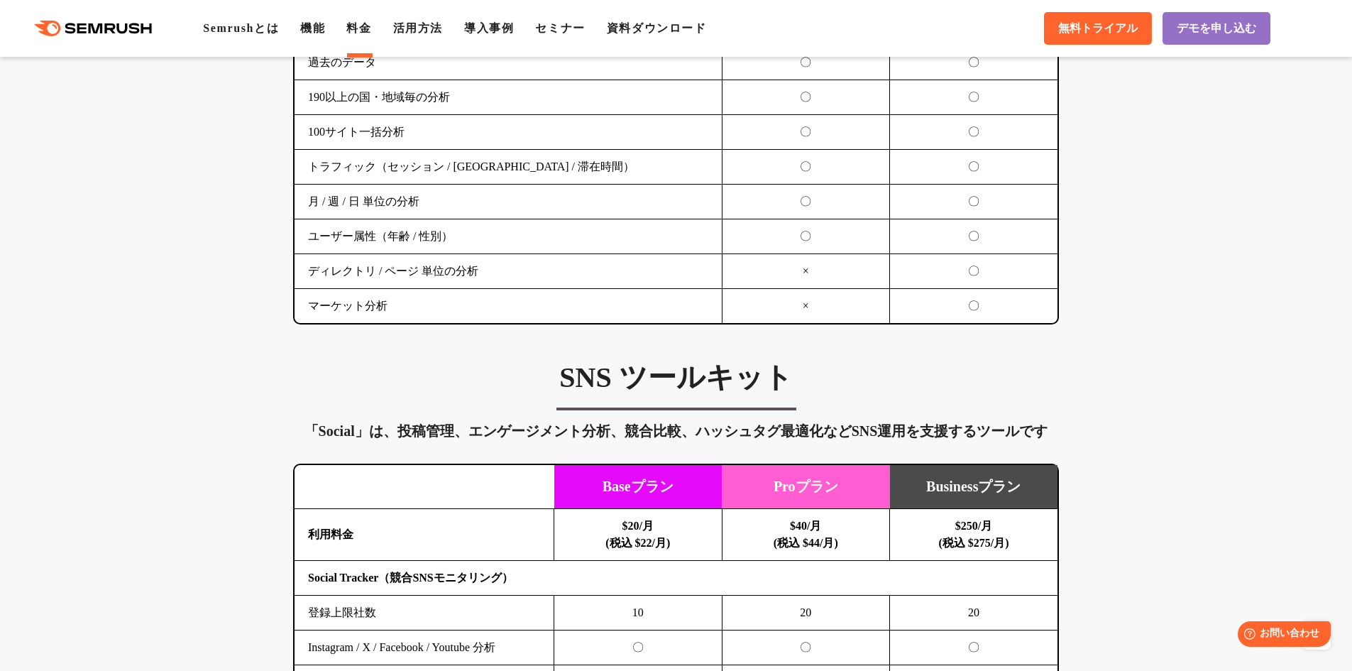
scroll to position [2555, 0]
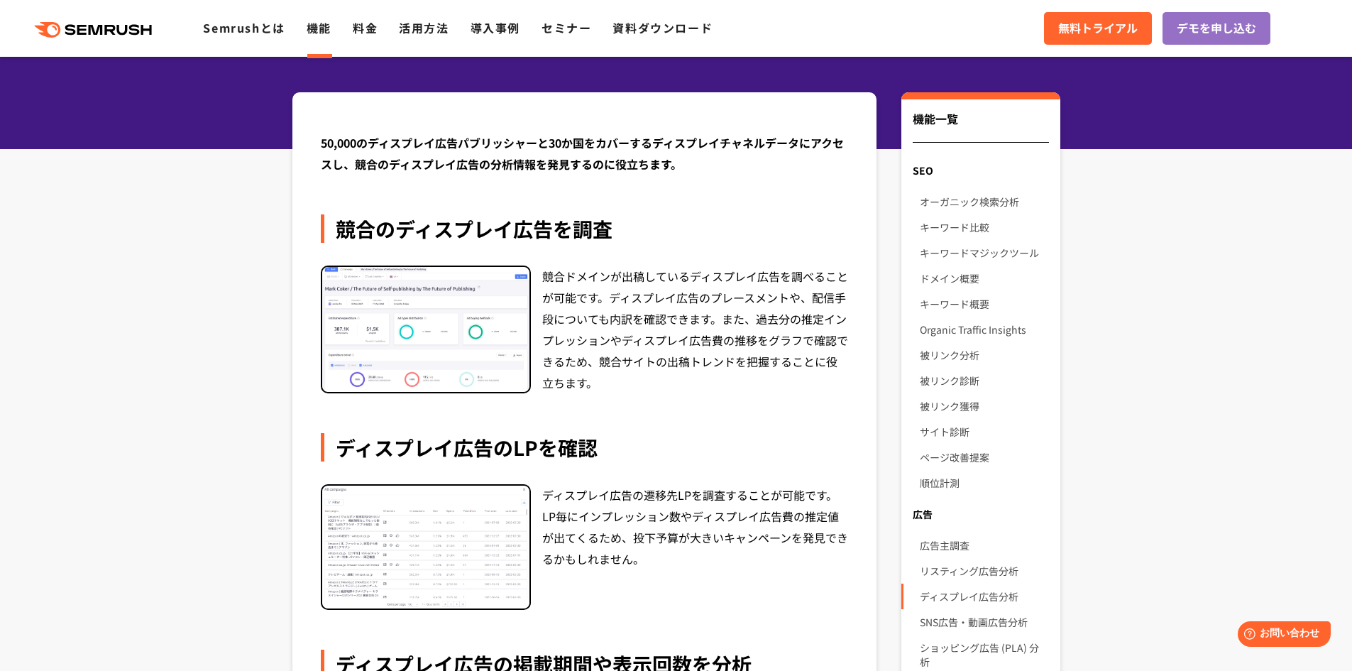
scroll to position [142, 0]
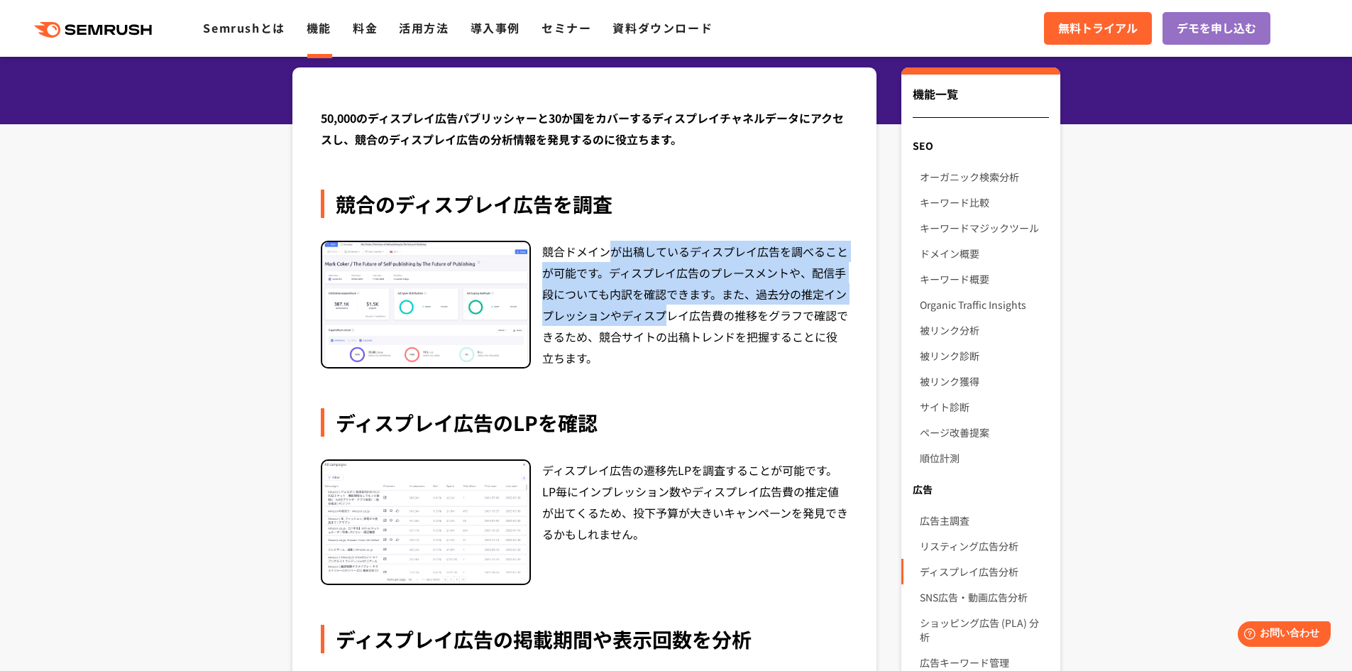
drag, startPoint x: 605, startPoint y: 254, endPoint x: 666, endPoint y: 331, distance: 98.0
click at [666, 330] on div "競合ドメインが出稿しているディスプレイ広告を調べることが可能です。ディスプレイ広告のプレースメントや、配信手段についても内訳を確認できます。また、過去分の推定…" at bounding box center [695, 305] width 307 height 128
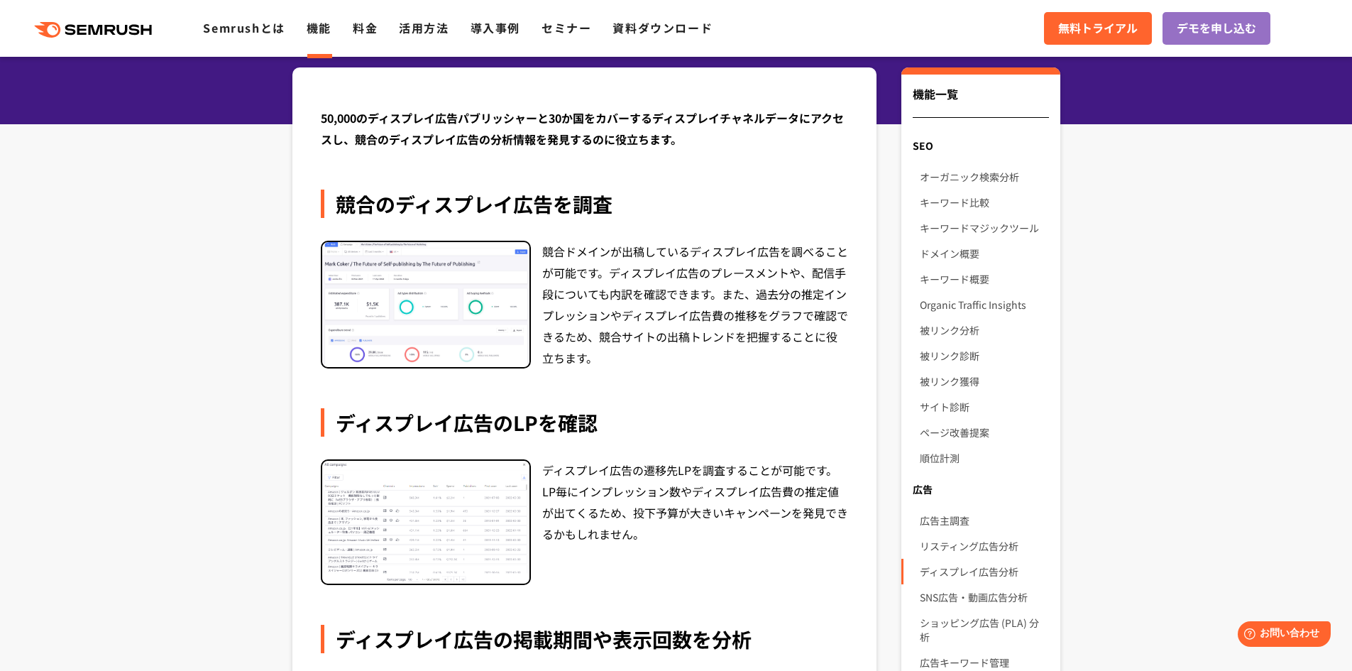
click at [678, 341] on div "競合ドメインが出稿しているディスプレイ広告を調べることが可能です。ディスプレイ広告のプレースメントや、配信手段についても内訳を確認できます。また、過去分の推定…" at bounding box center [695, 305] width 307 height 128
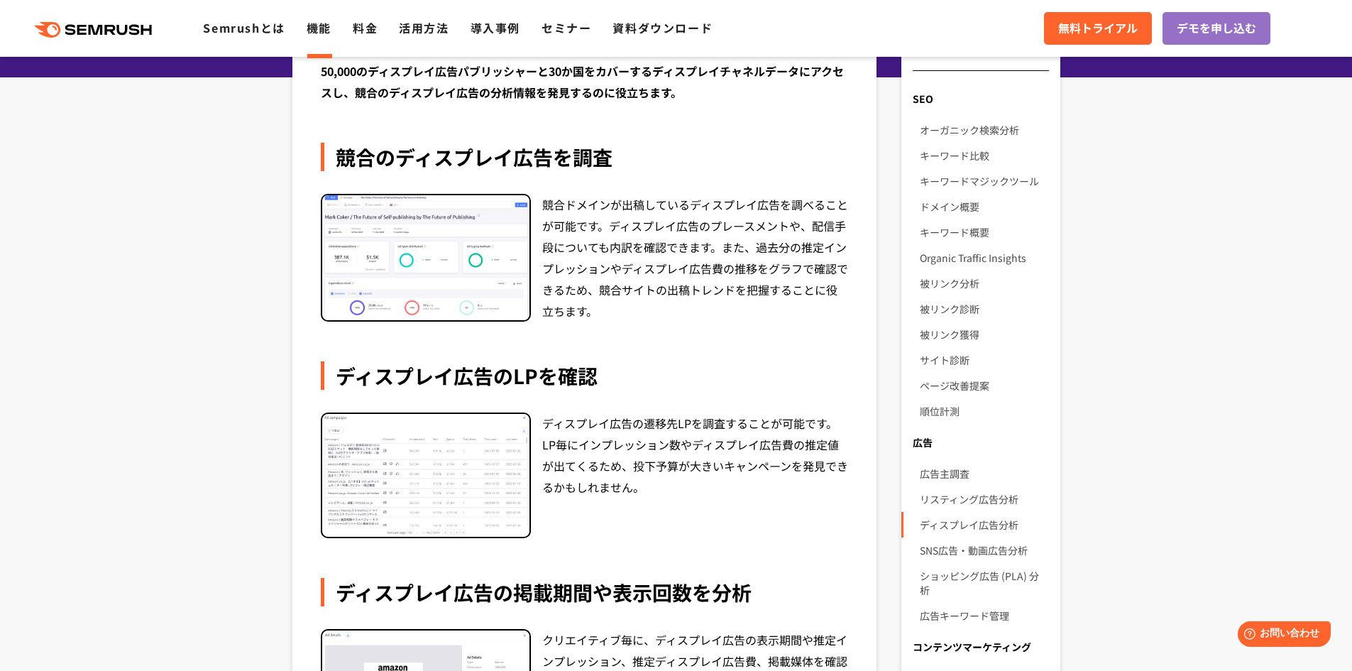
scroll to position [213, 0]
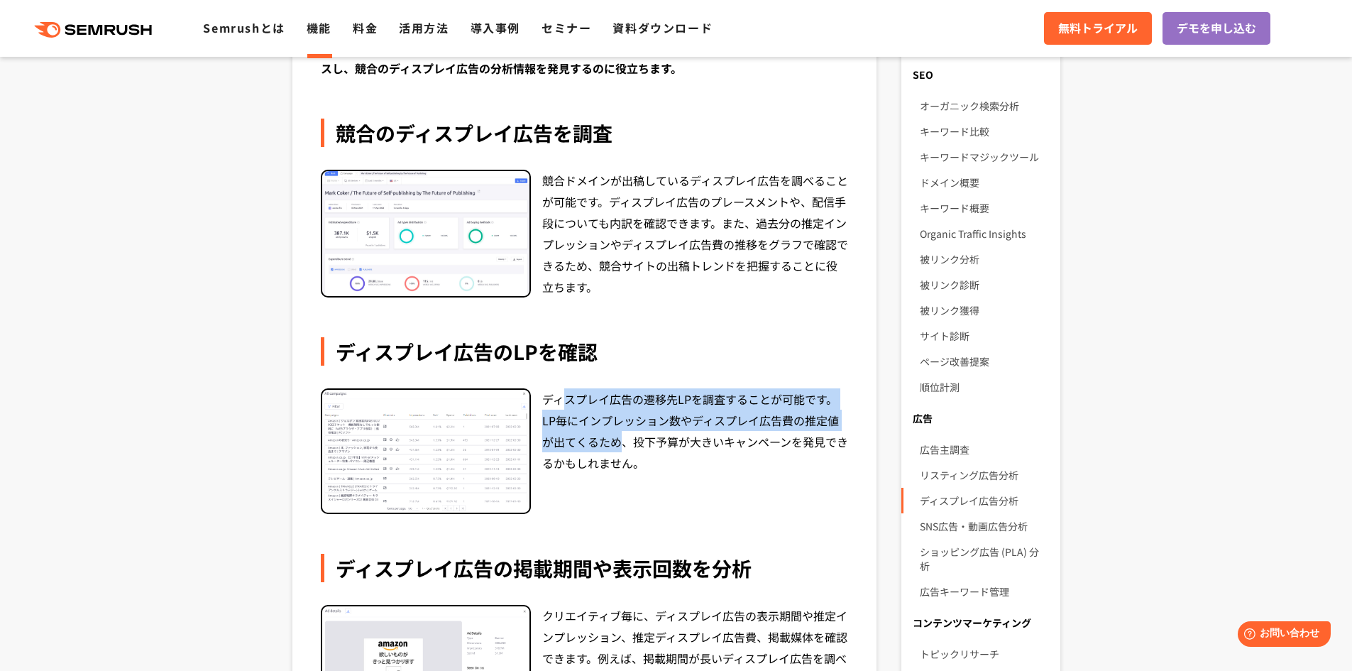
drag, startPoint x: 568, startPoint y: 401, endPoint x: 615, endPoint y: 434, distance: 57.1
click at [615, 434] on div "ディスプレイ広告の遷移先LPを調査することが可能です。LP毎にインプレッション数やディスプレイ広告費の推定値が出てくるため、投下予算が大きいキャンペーンを発見…" at bounding box center [695, 451] width 307 height 126
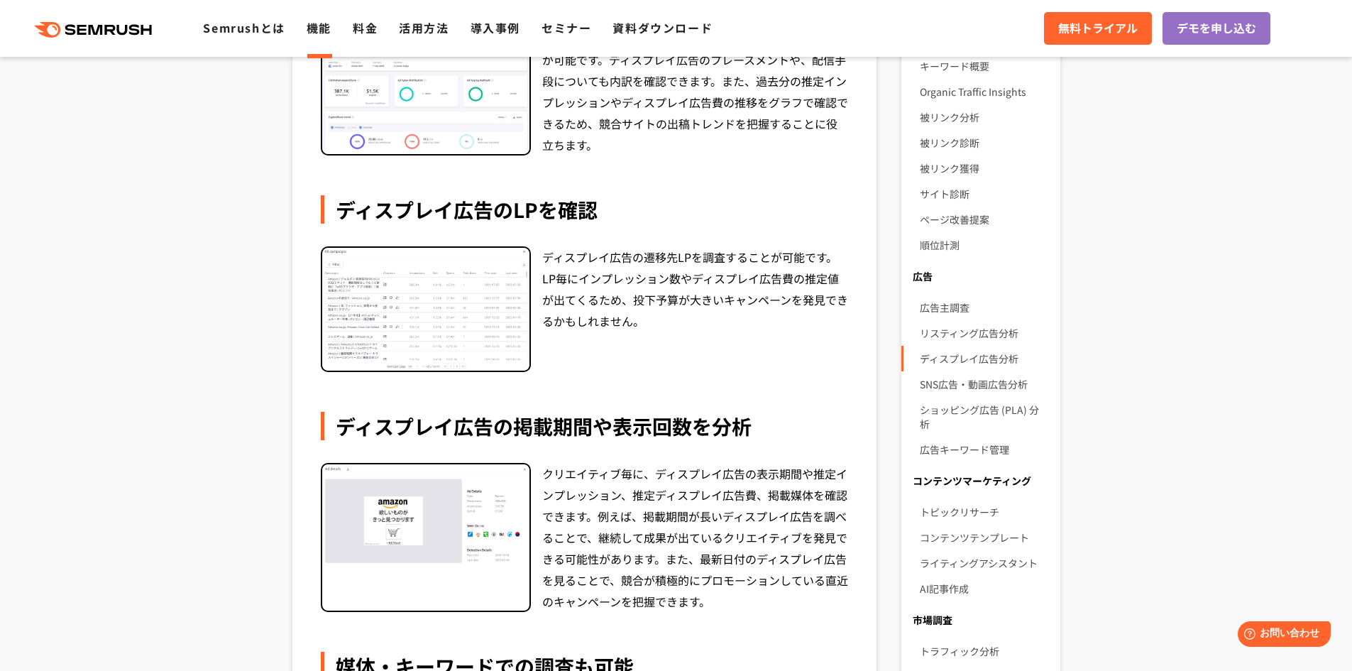
click at [613, 443] on div "ディスプレイ広告の掲載期間や表示回数を分析 クリエイティブ毎に、ディスプレイ広告の表示期間や推定インプレッション、推定ディスプレイ広告費、掲載媒体を確認できま…" at bounding box center [585, 512] width 528 height 200
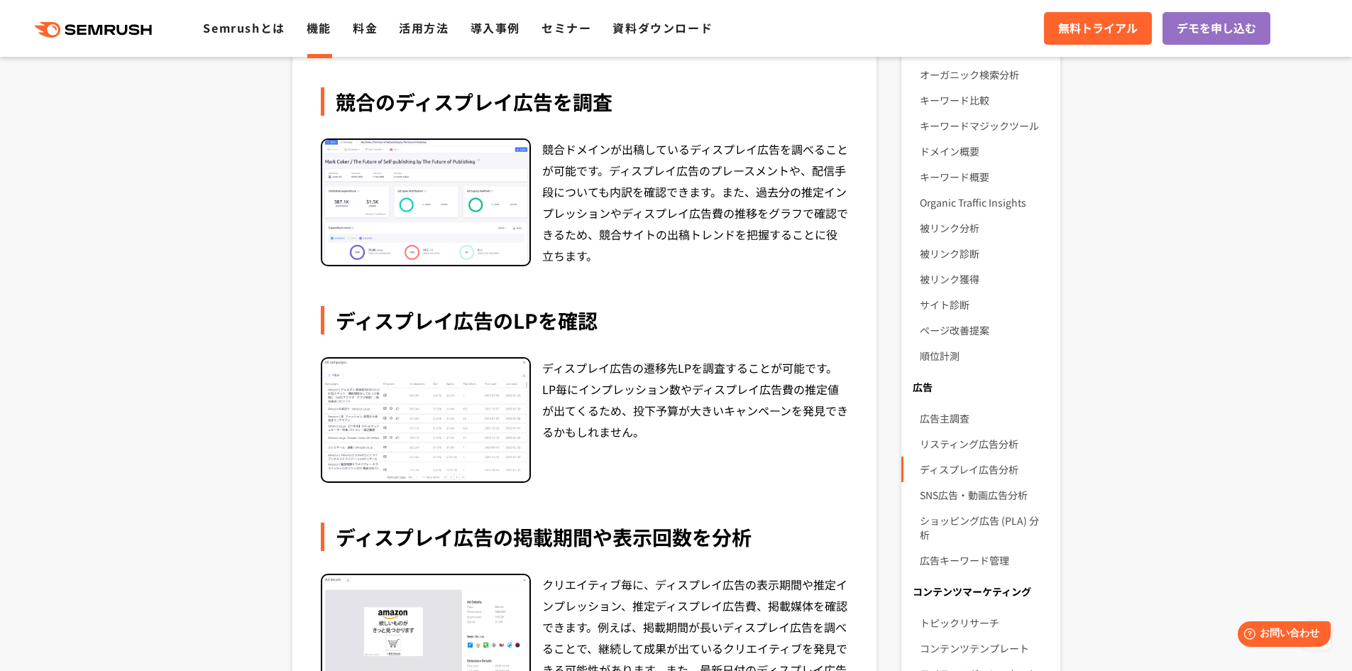
scroll to position [0, 0]
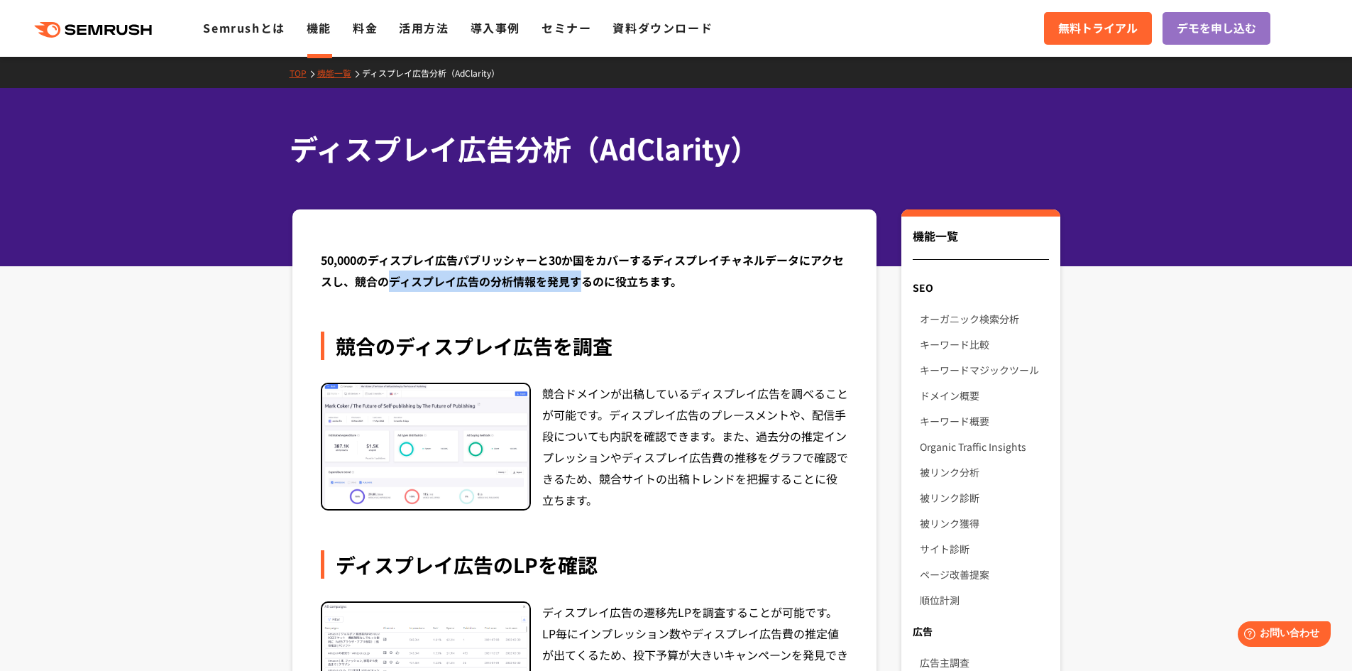
drag, startPoint x: 385, startPoint y: 271, endPoint x: 628, endPoint y: 280, distance: 243.6
click at [590, 271] on div "50,000のディスプレイ広告パブリッシャーと30か国をカバーするディスプレイチャネルデータにアクセスし、競合のディスプレイ広告の分析情報を発見するのに役立ち…" at bounding box center [585, 270] width 528 height 43
click at [634, 282] on div "50,000のディスプレイ広告パブリッシャーと30か国をカバーするディスプレイチャネルデータにアクセスし、競合のディスプレイ広告の分析情報を発見するのに役立ち…" at bounding box center [585, 270] width 528 height 43
drag, startPoint x: 373, startPoint y: 263, endPoint x: 639, endPoint y: 273, distance: 267.0
click at [570, 264] on div "50,000のディスプレイ広告パブリッシャーと30か国をカバーするディスプレイチャネルデータにアクセスし、競合のディスプレイ広告の分析情報を発見するのに役立ち…" at bounding box center [585, 270] width 528 height 43
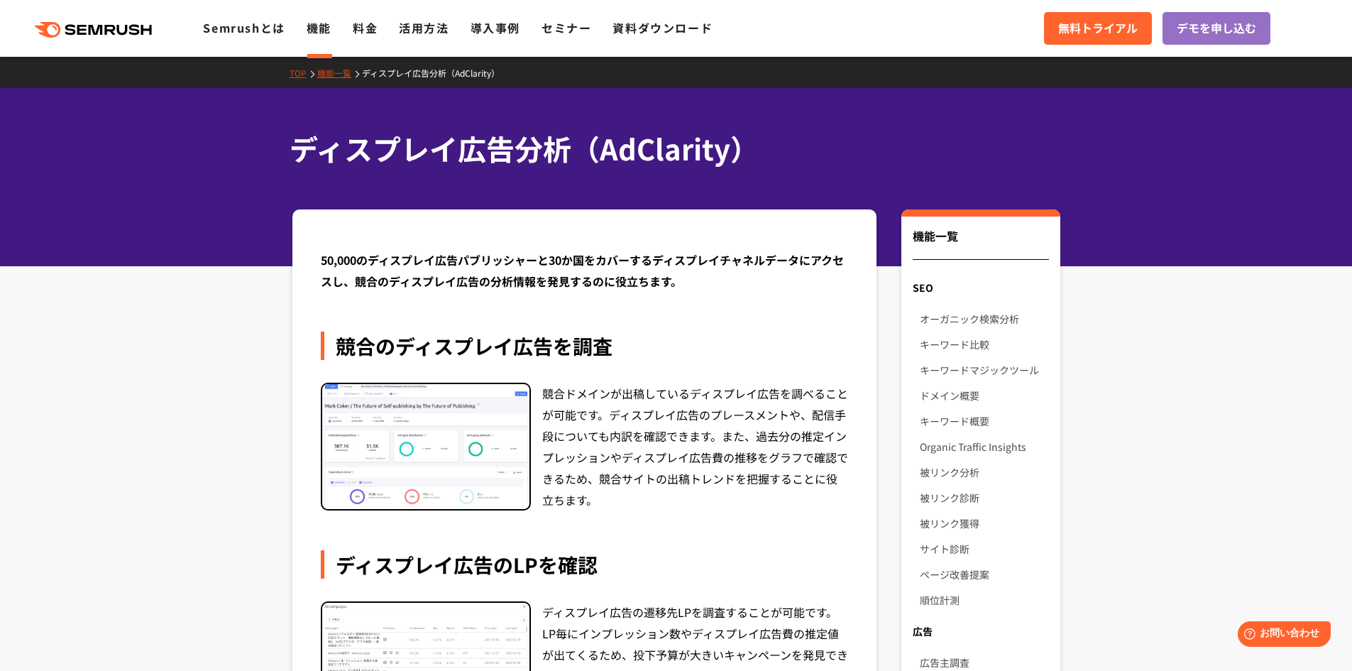
click at [666, 278] on div "50,000のディスプレイ広告パブリッシャーと30か国をカバーするディスプレイチャネルデータにアクセスし、競合のディスプレイ広告の分析情報を発見するのに役立ち…" at bounding box center [585, 270] width 528 height 43
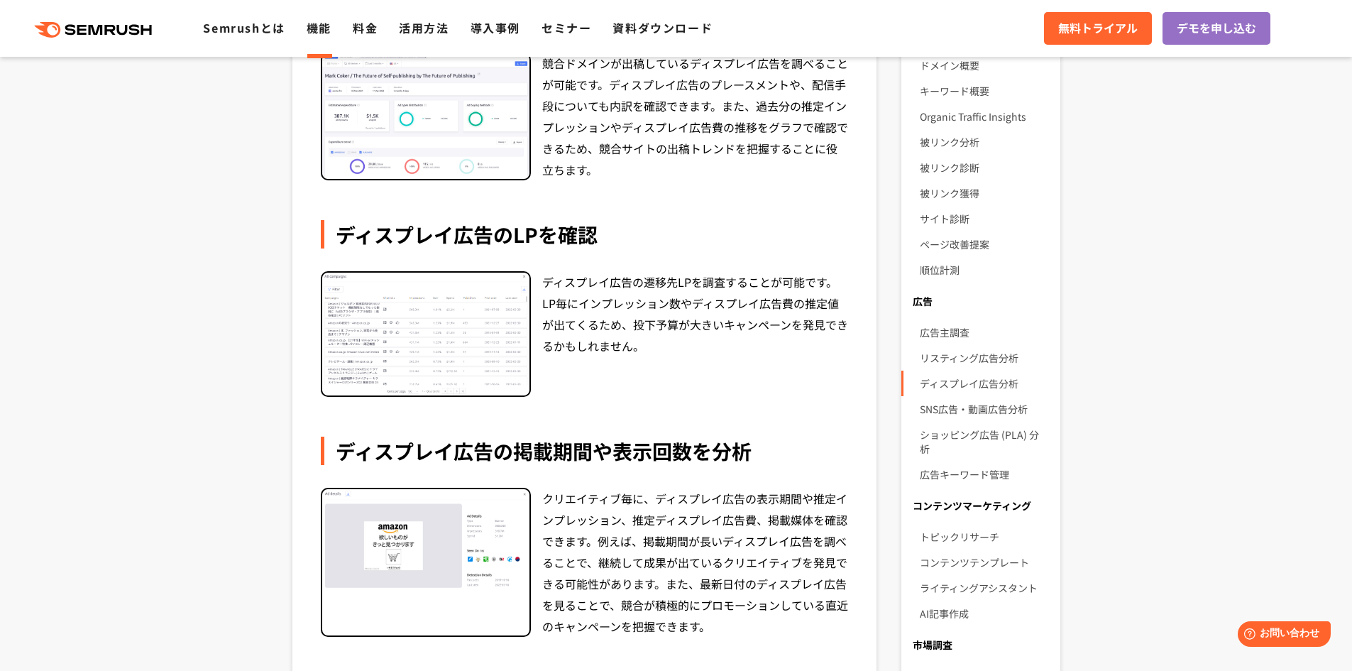
scroll to position [355, 0]
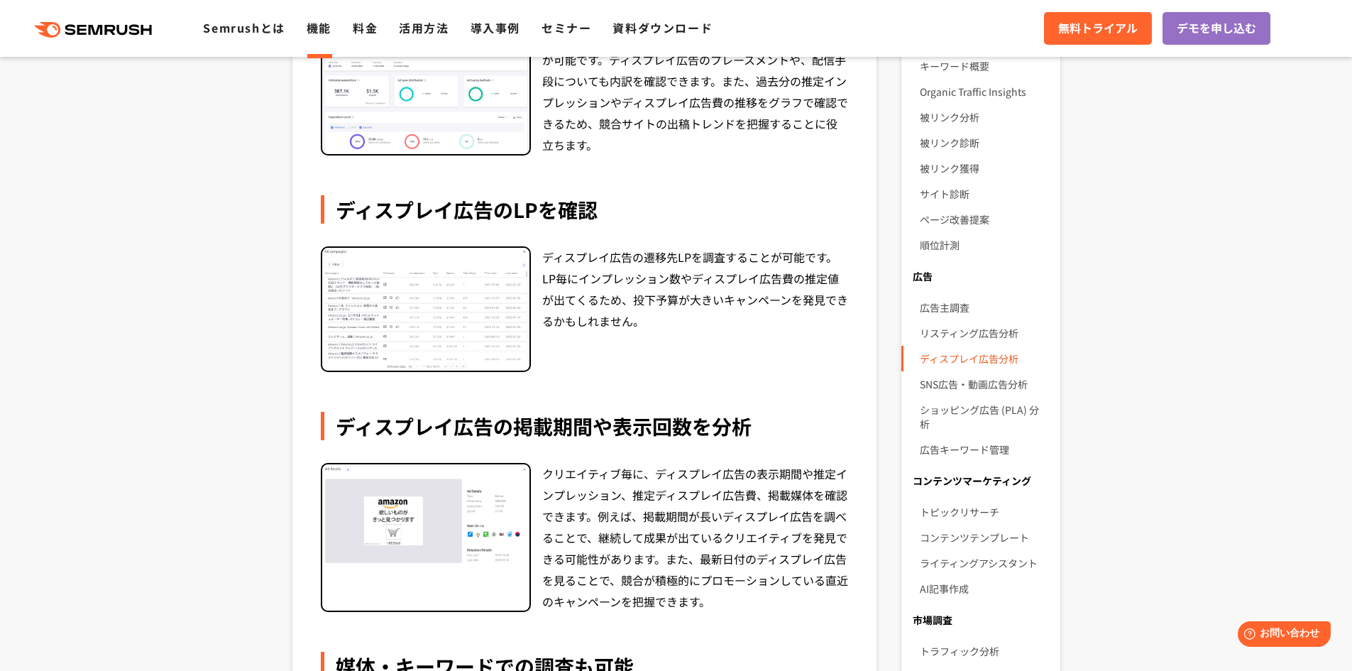
click at [959, 358] on link "ディスプレイ広告分析" at bounding box center [984, 359] width 128 height 26
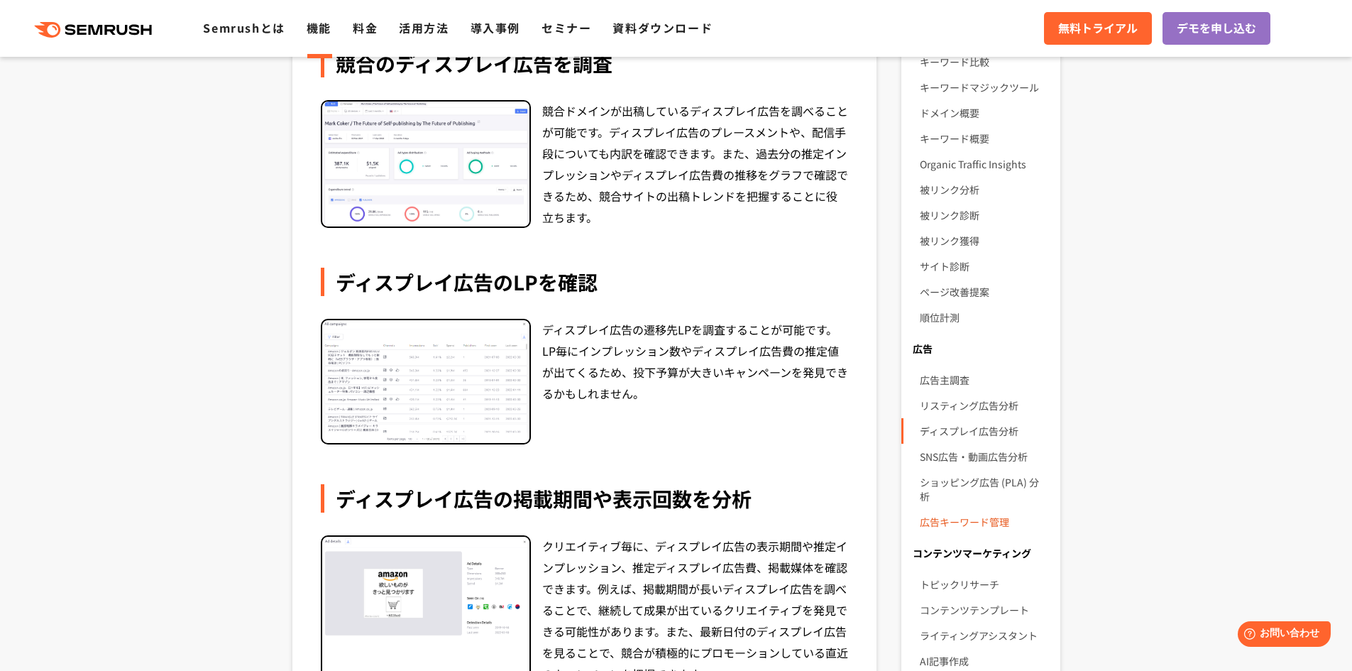
scroll to position [284, 0]
click at [957, 456] on link "SNS広告・動画広告分析" at bounding box center [984, 455] width 128 height 26
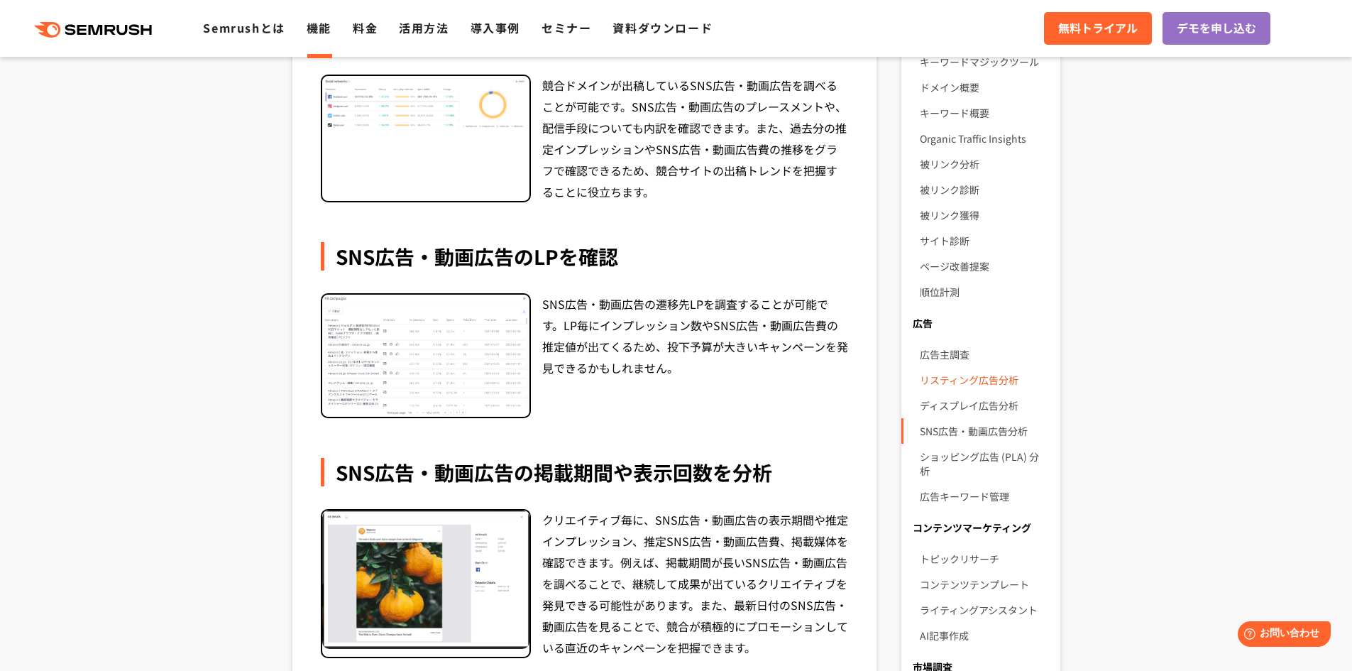
scroll to position [284, 0]
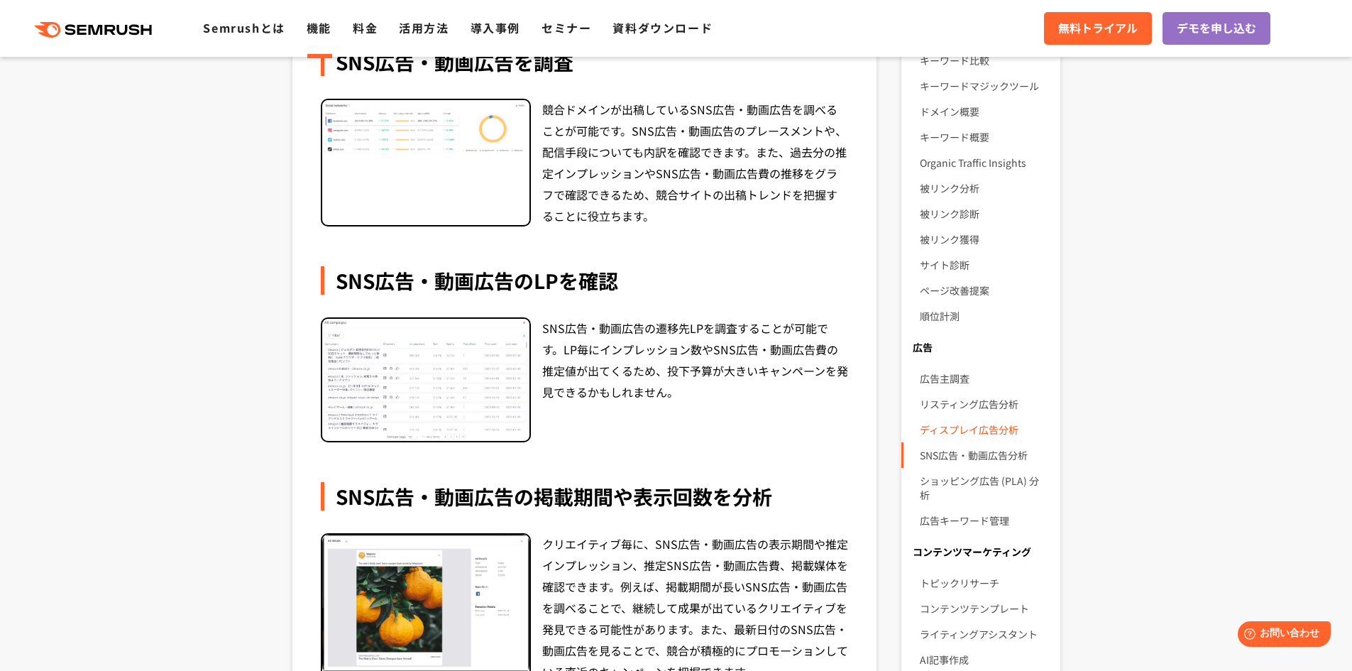
click at [974, 425] on link "ディスプレイ広告分析" at bounding box center [984, 430] width 128 height 26
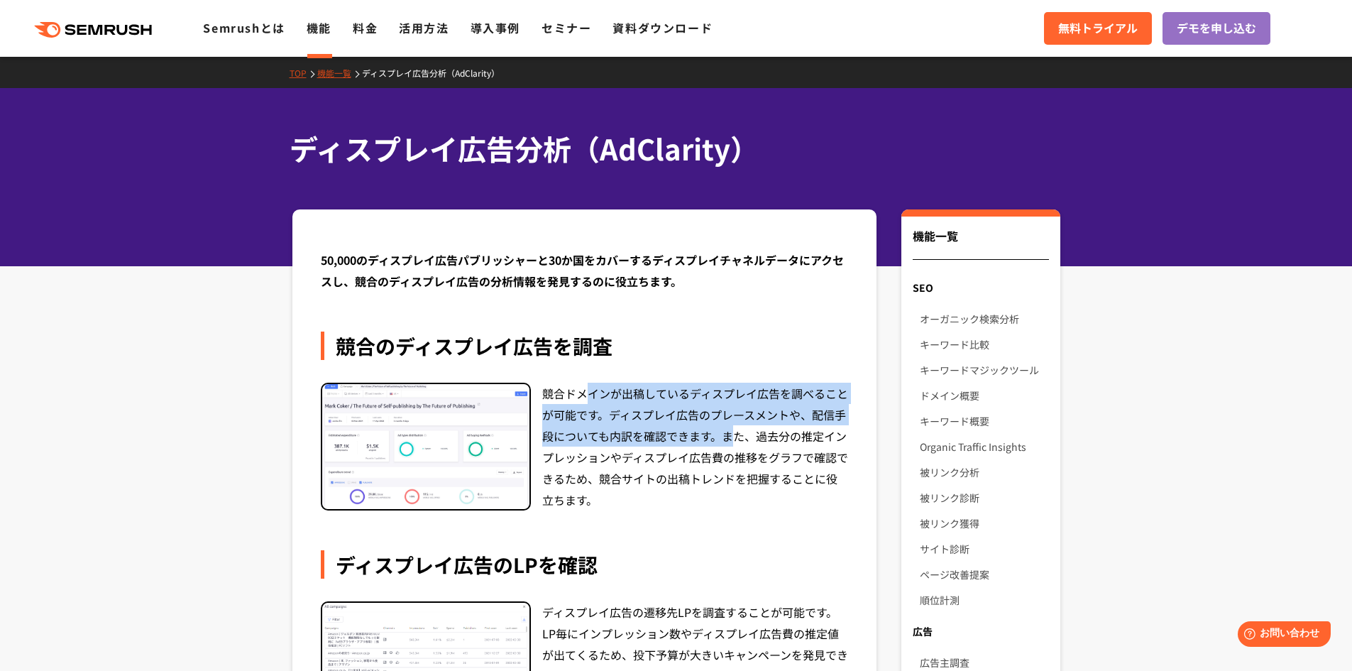
drag, startPoint x: 593, startPoint y: 398, endPoint x: 729, endPoint y: 432, distance: 139.8
click at [729, 432] on div "競合ドメインが出稿しているディスプレイ広告を調べることが可能です。ディスプレイ広告のプレースメントや、配信手段についても内訳を確認できます。また、過去分の推定…" at bounding box center [695, 446] width 307 height 128
click at [732, 435] on div "競合ドメインが出稿しているディスプレイ広告を調べることが可能です。ディスプレイ広告のプレースメントや、配信手段についても内訳を確認できます。また、過去分の推定…" at bounding box center [695, 446] width 307 height 128
click at [677, 435] on div "競合ドメインが出稿しているディスプレイ広告を調べることが可能です。ディスプレイ広告のプレースメントや、配信手段についても内訳を確認できます。また、過去分の推定…" at bounding box center [695, 446] width 307 height 128
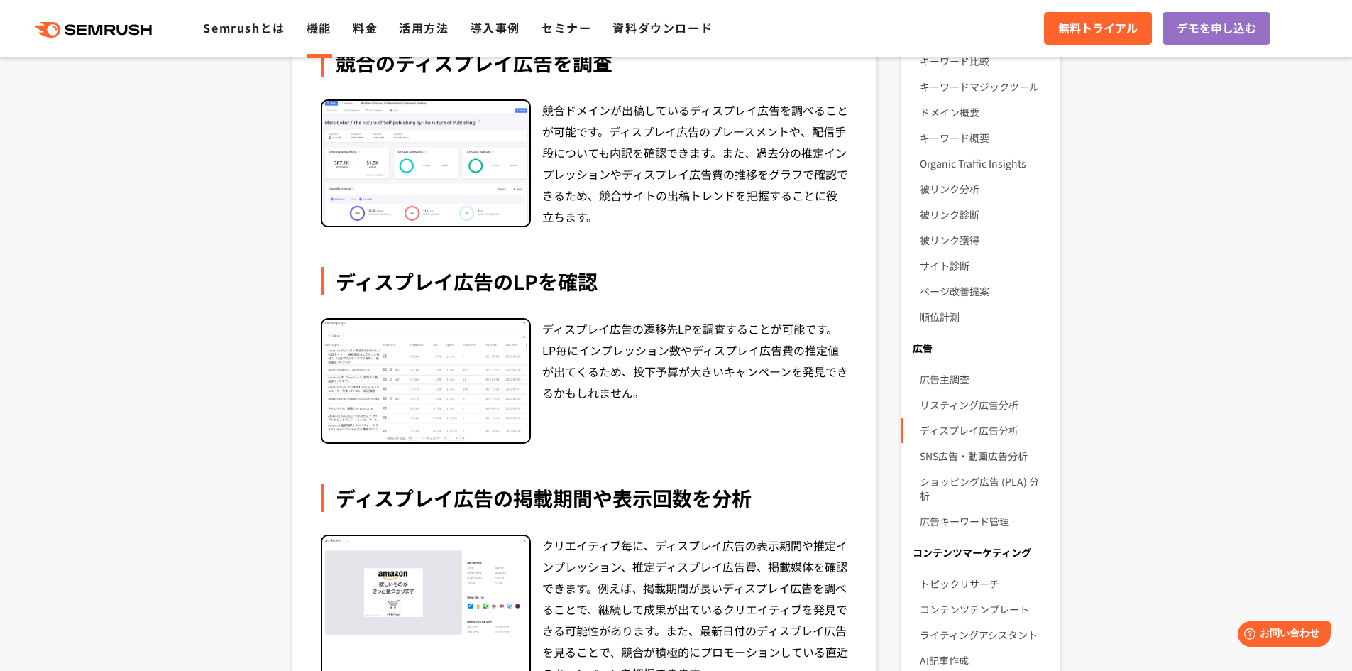
scroll to position [284, 0]
drag, startPoint x: 570, startPoint y: 348, endPoint x: 599, endPoint y: 378, distance: 42.2
click at [617, 361] on div "ディスプレイ広告の遷移先LPを調査することが可能です。LP毎にインプレッション数やディスプレイ広告費の推定値が出てくるため、投下予算が大きいキャンペーンを発見…" at bounding box center [695, 380] width 307 height 126
click at [599, 378] on div "ディスプレイ広告の遷移先LPを調査することが可能です。LP毎にインプレッション数やディスプレイ広告費の推定値が出てくるため、投下予算が大きいキャンペーンを発見…" at bounding box center [695, 380] width 307 height 126
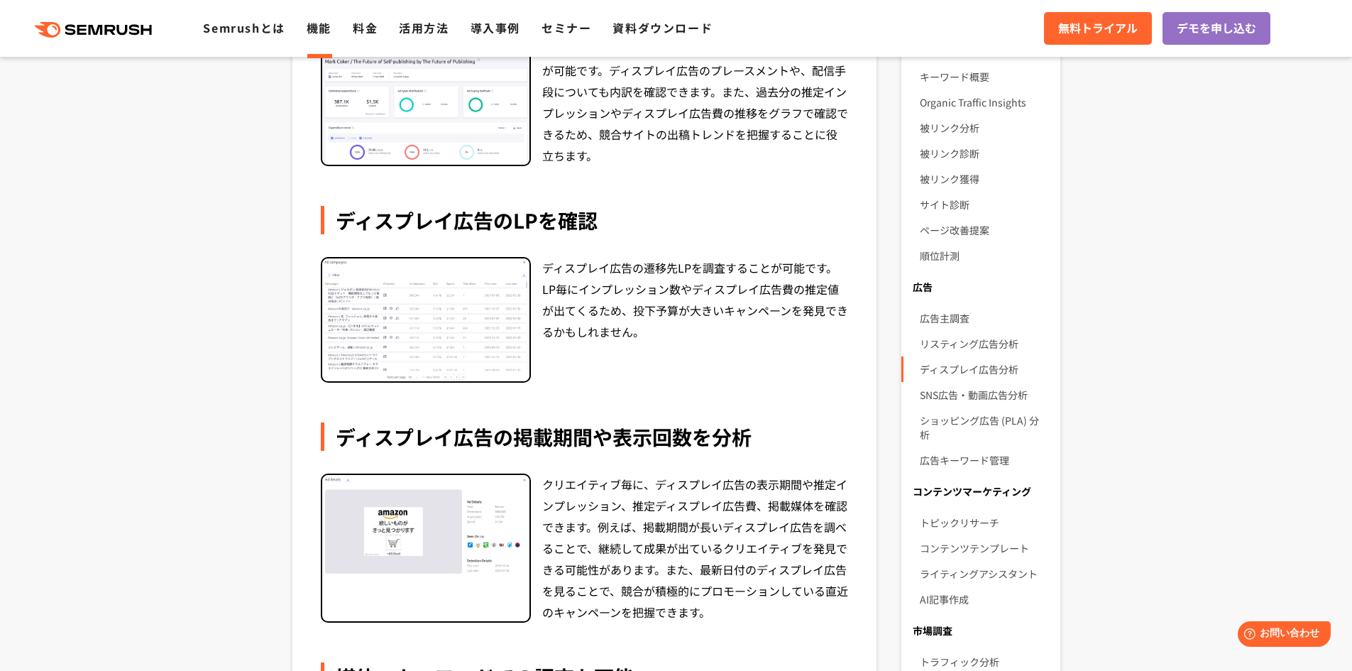
scroll to position [426, 0]
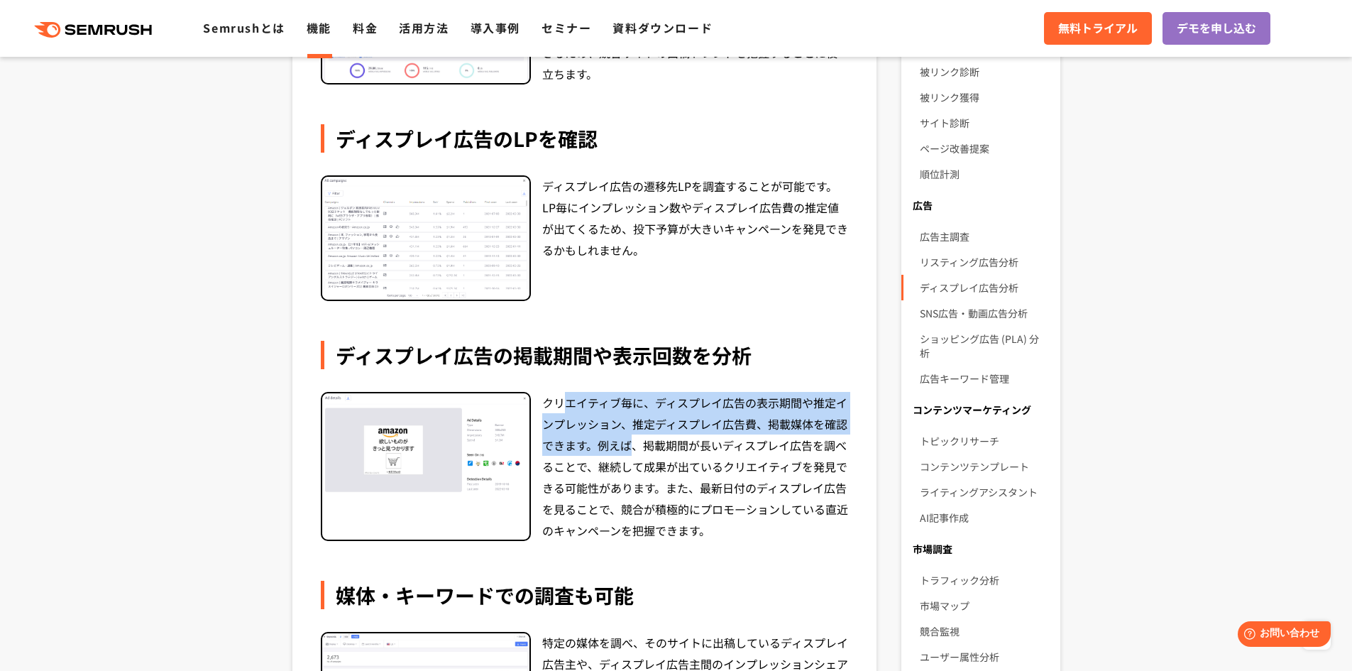
drag, startPoint x: 578, startPoint y: 406, endPoint x: 673, endPoint y: 476, distance: 118.2
click at [660, 459] on div "クリエイティブ毎に、ディスプレイ広告の表示期間や推定インプレッション、推定ディスプレイ広告費、掲載媒体を確認できます。例えば、掲載期間が長いディスプレイ広告を…" at bounding box center [695, 466] width 307 height 149
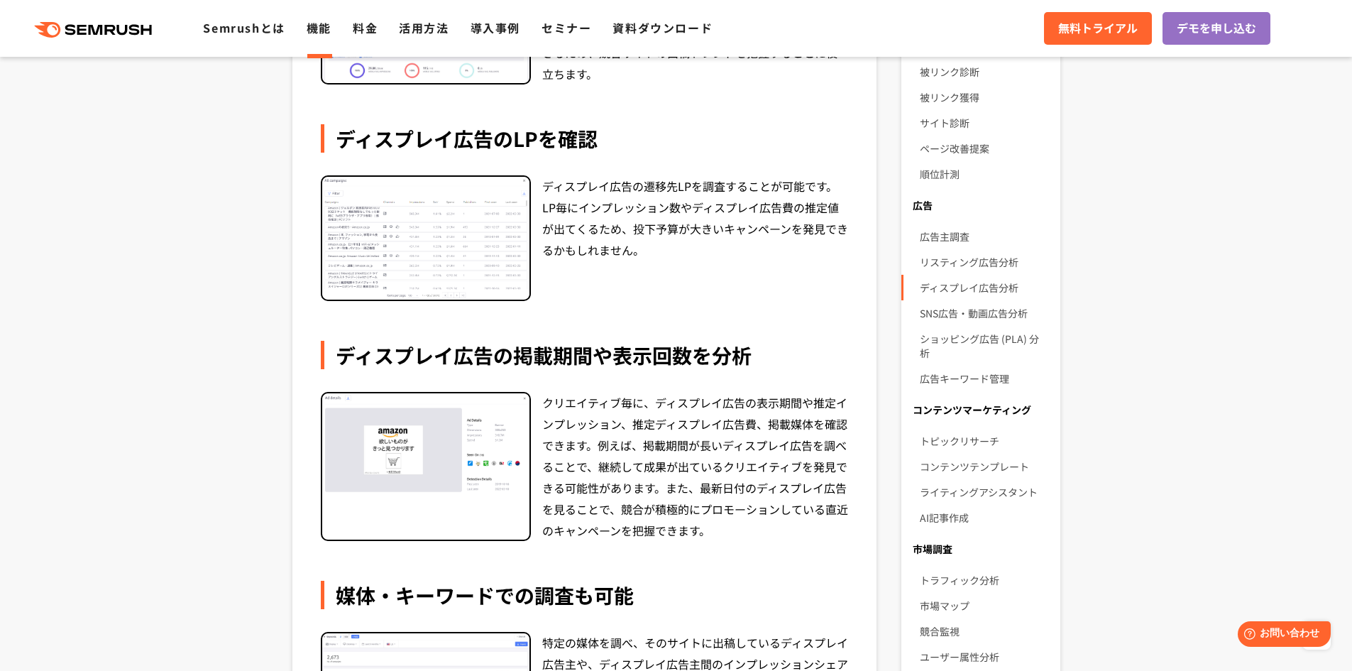
click at [679, 488] on div "クリエイティブ毎に、ディスプレイ広告の表示期間や推定インプレッション、推定ディスプレイ広告費、掲載媒体を確認できます。例えば、掲載期間が長いディスプレイ広告を…" at bounding box center [695, 466] width 307 height 149
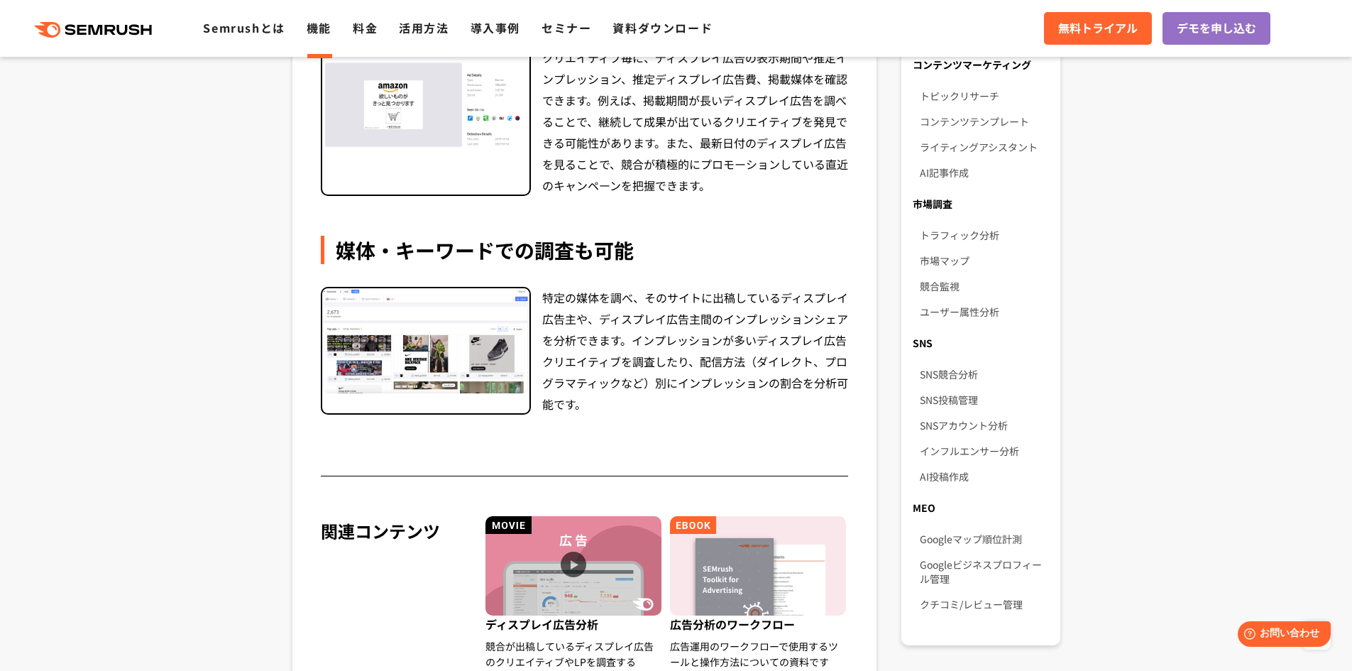
scroll to position [781, 0]
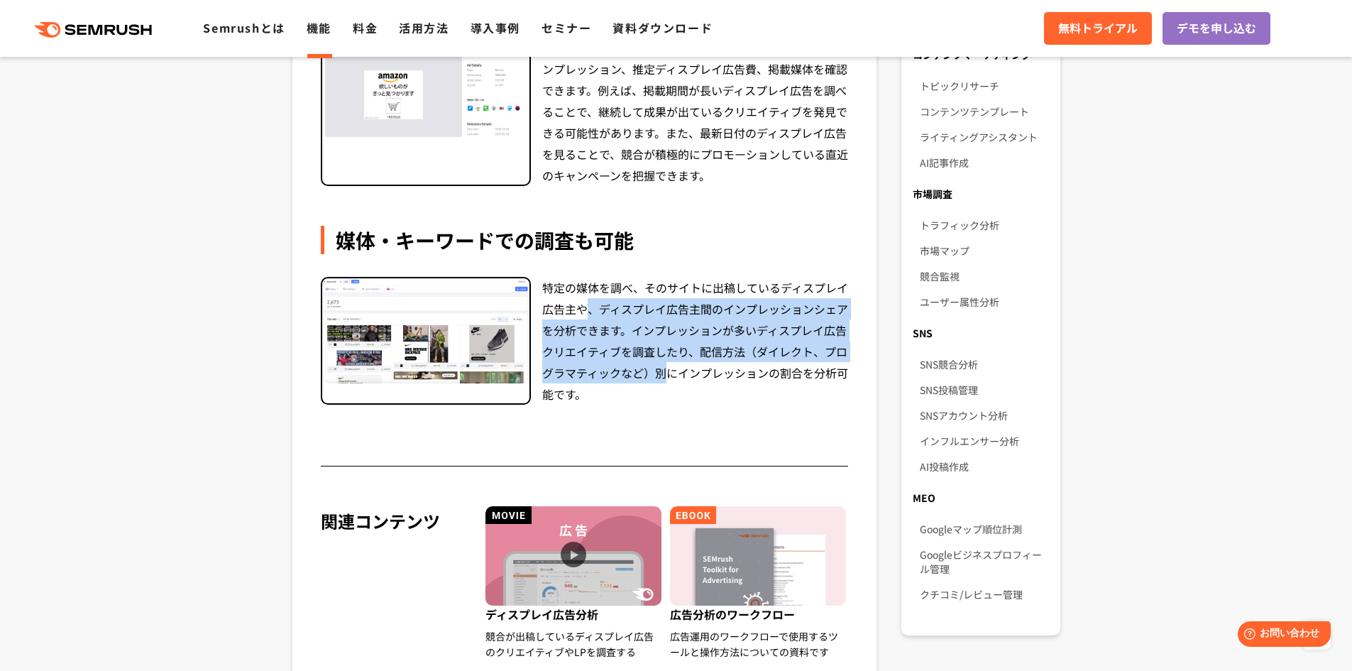
drag, startPoint x: 591, startPoint y: 298, endPoint x: 715, endPoint y: 377, distance: 146.5
click at [701, 374] on div "特定の媒体を調べ、そのサイトに出稿しているディスプレイ広告主や、ディスプレイ広告主間のインプレッションシェアを分析できます。インプレッションが多いディスプレイ…" at bounding box center [695, 341] width 307 height 128
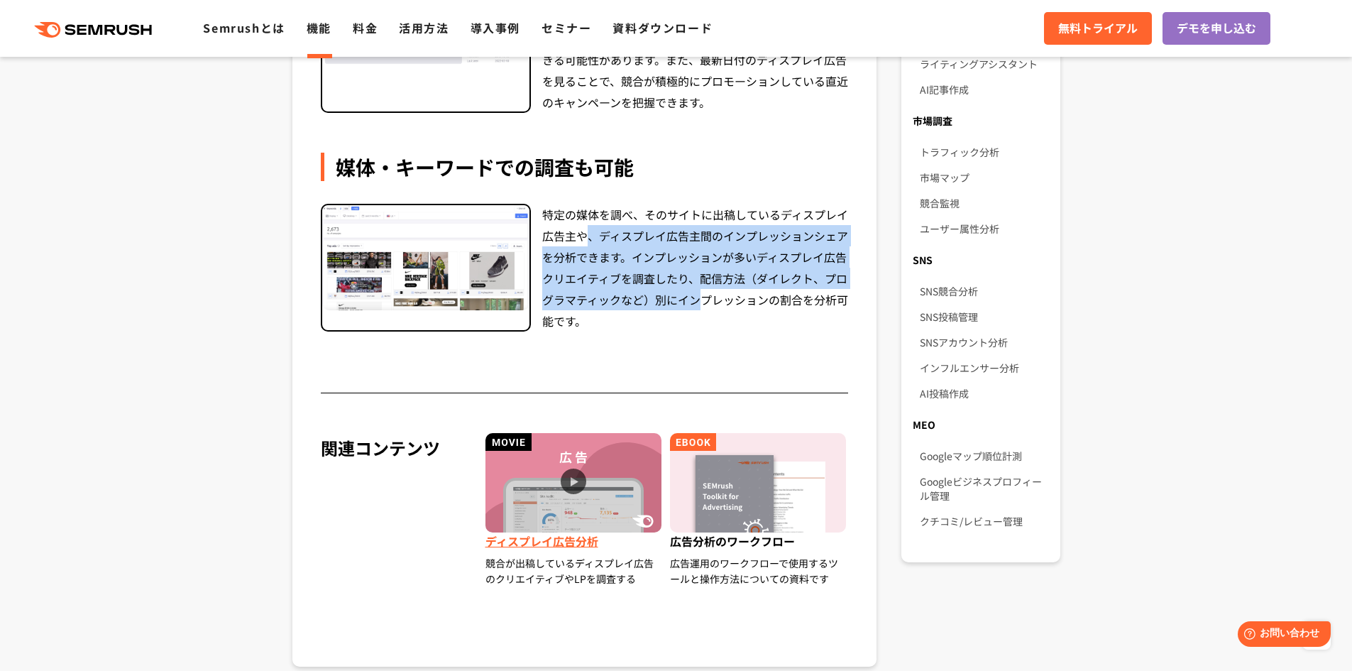
scroll to position [922, 0]
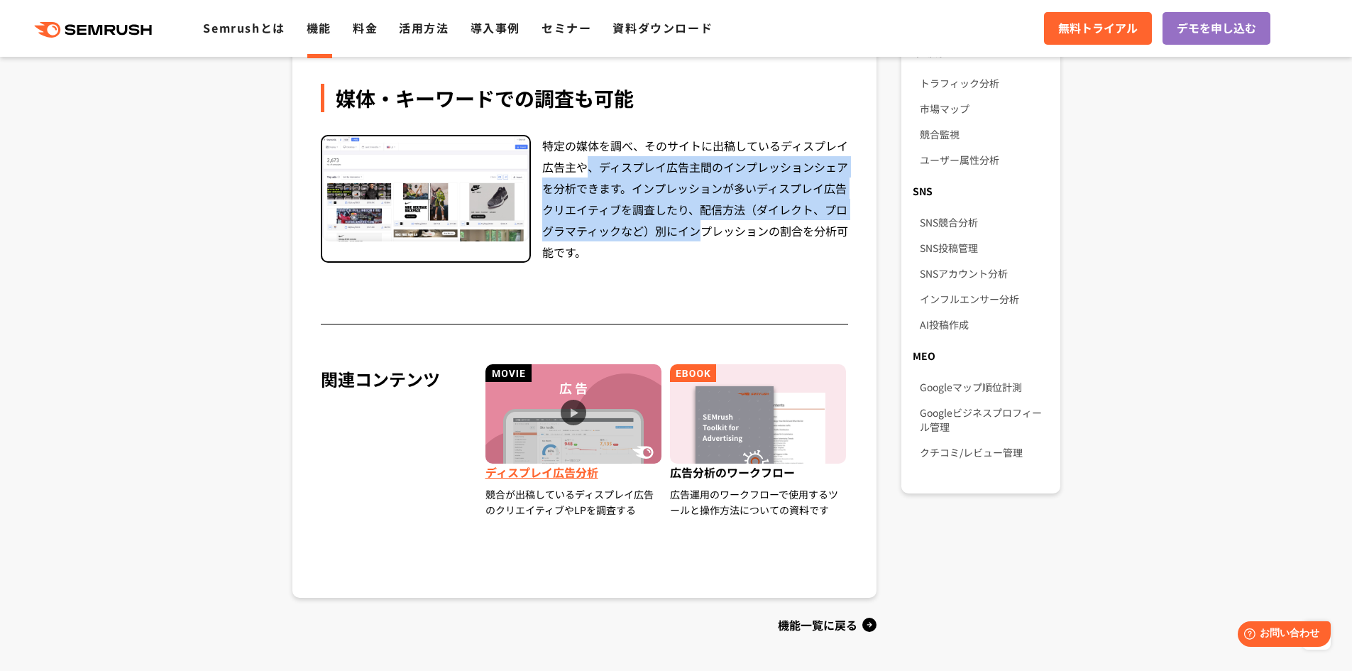
click at [563, 470] on span "ディスプレイ広告分析" at bounding box center [574, 474] width 178 height 23
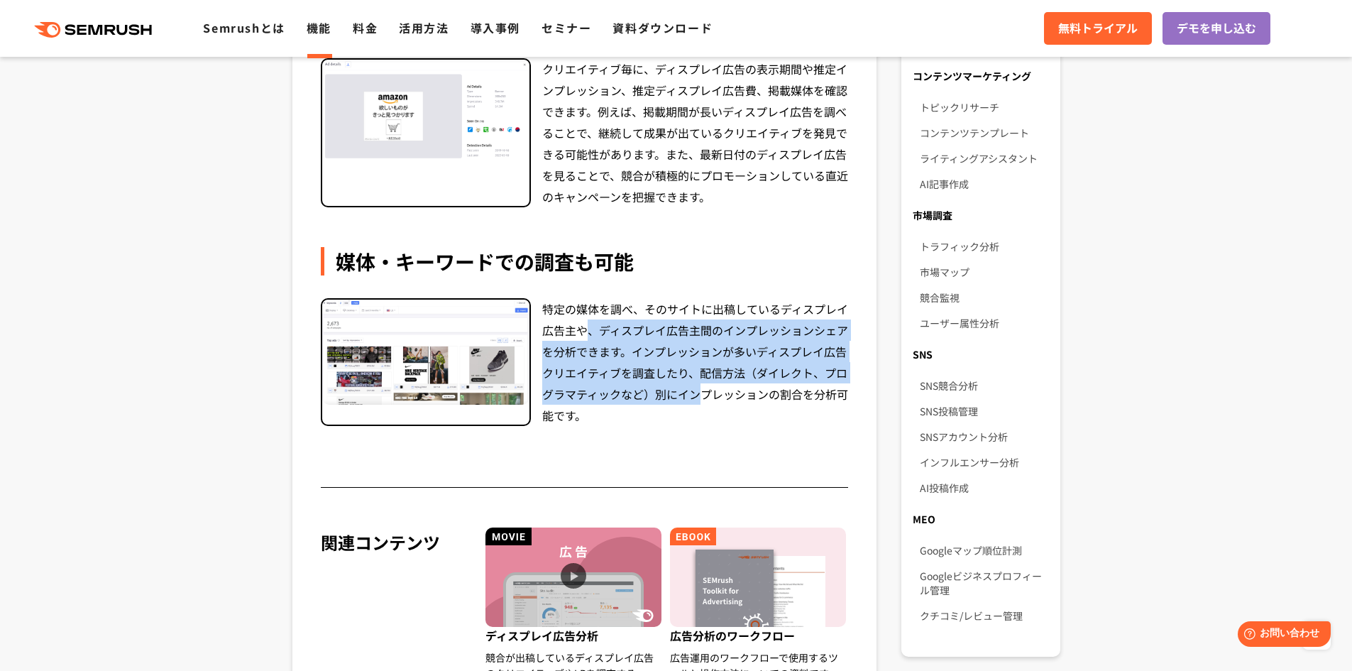
scroll to position [710, 0]
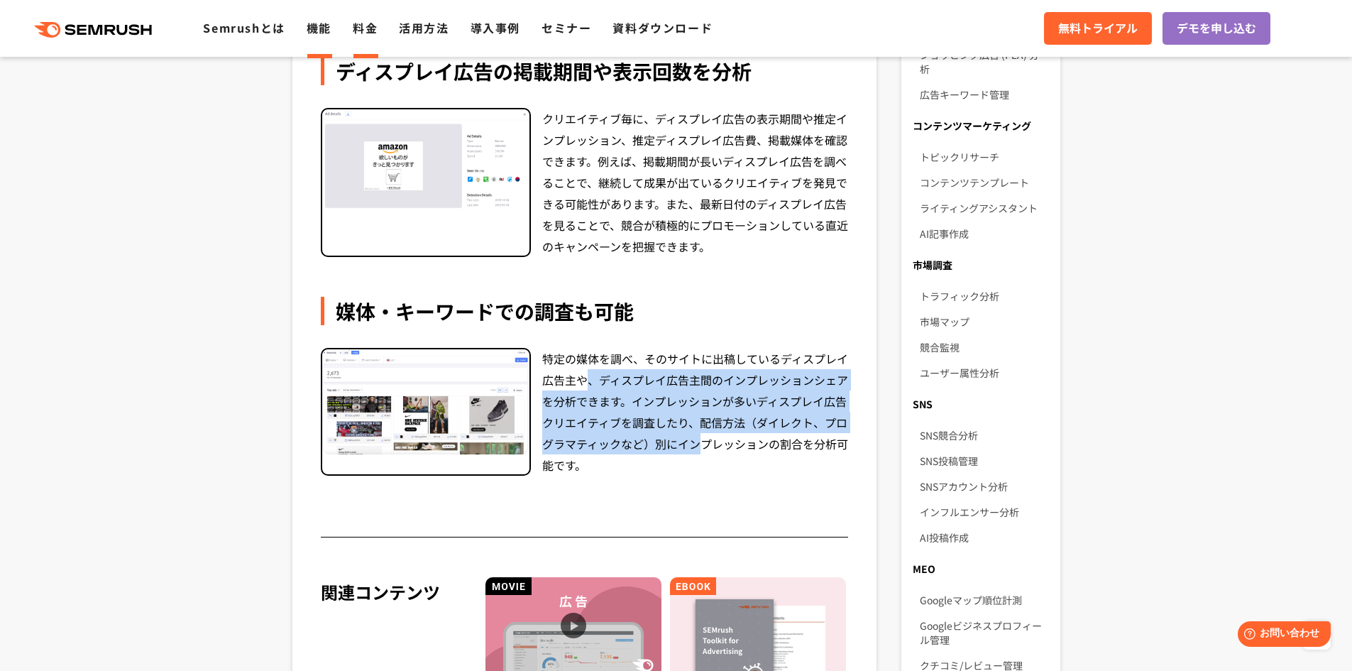
click at [370, 30] on link "料金" at bounding box center [365, 27] width 25 height 17
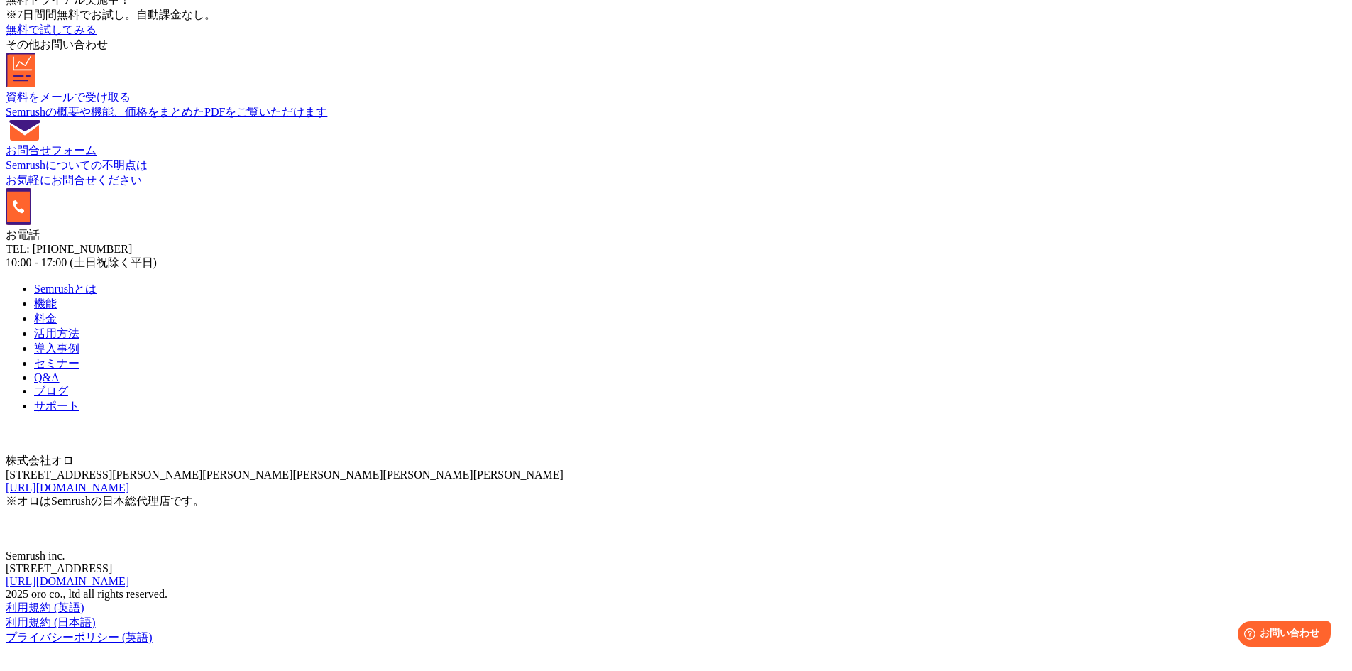
scroll to position [1537, 0]
